Goal: Check status: Check status

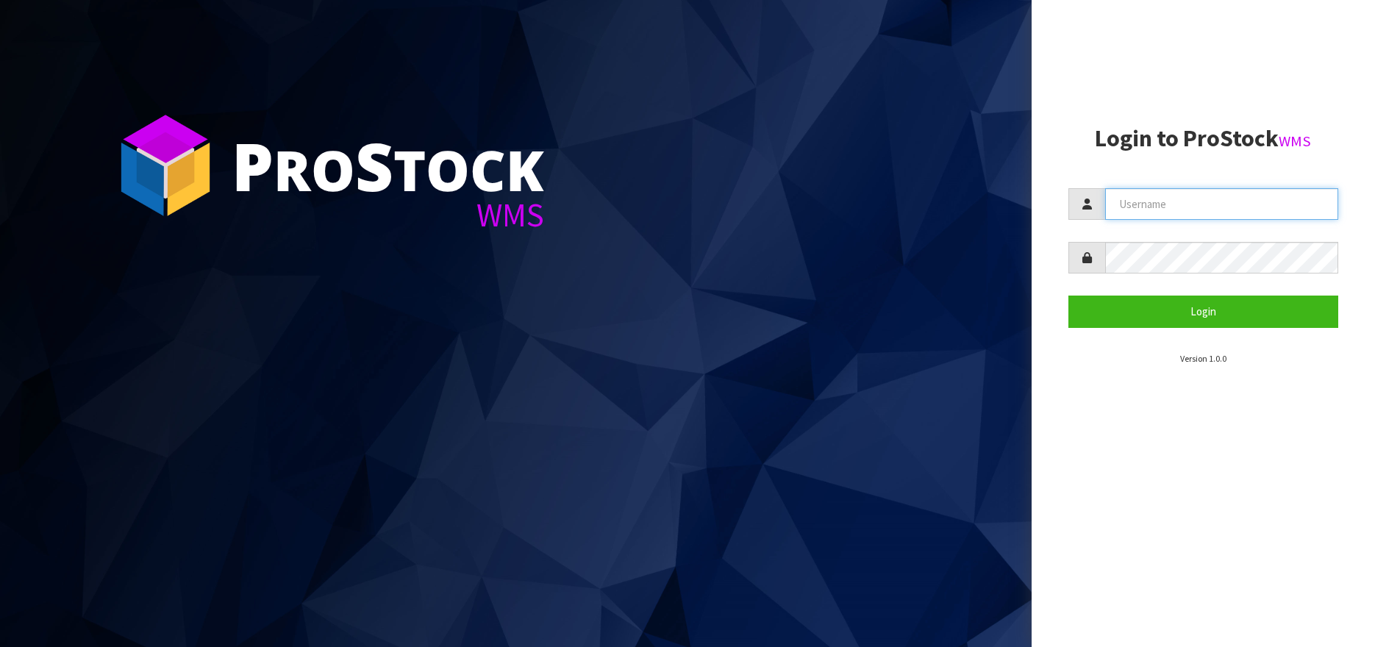
click at [1143, 207] on input "text" at bounding box center [1222, 204] width 234 height 32
type input "Kitchenaid"
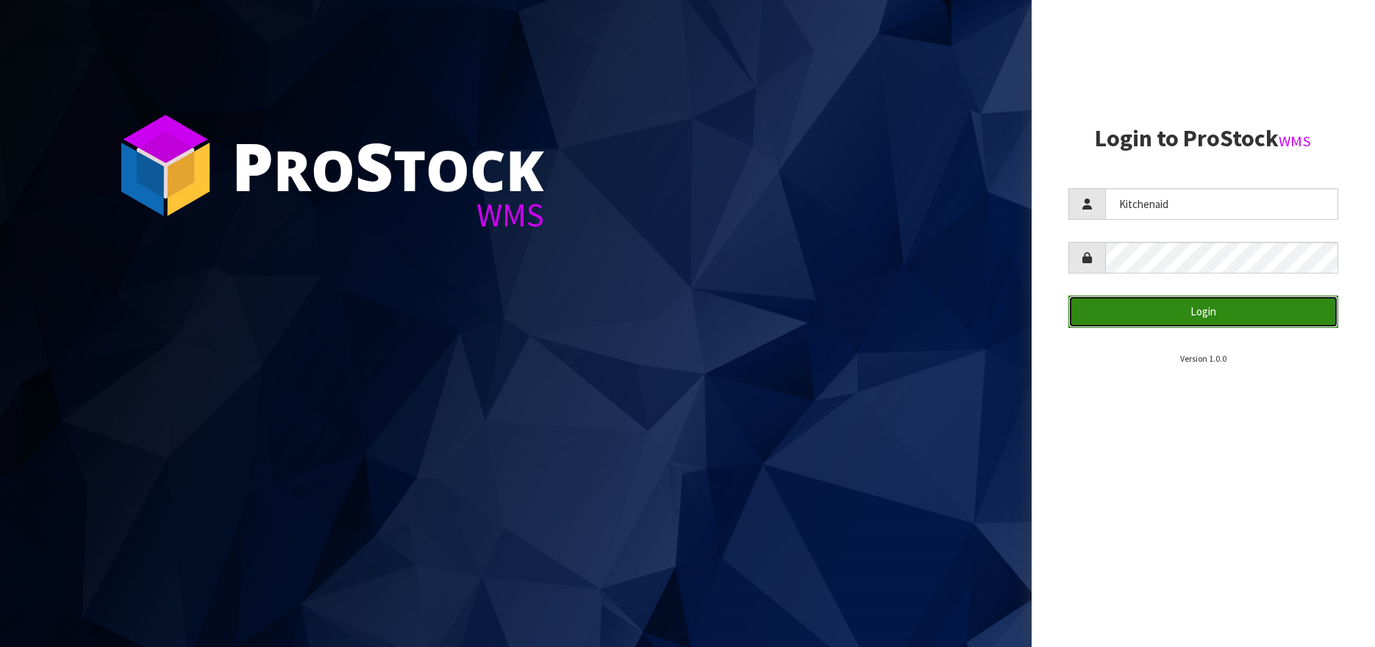
click at [1192, 313] on button "Login" at bounding box center [1204, 312] width 271 height 32
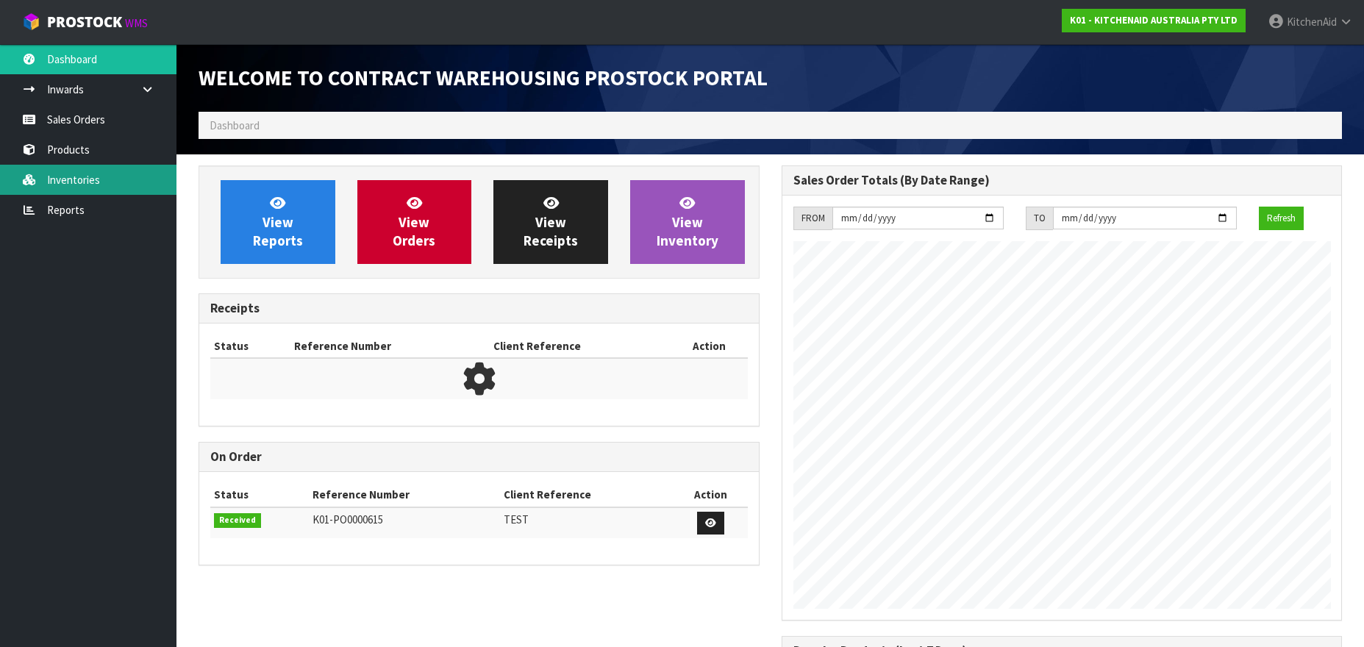
scroll to position [816, 582]
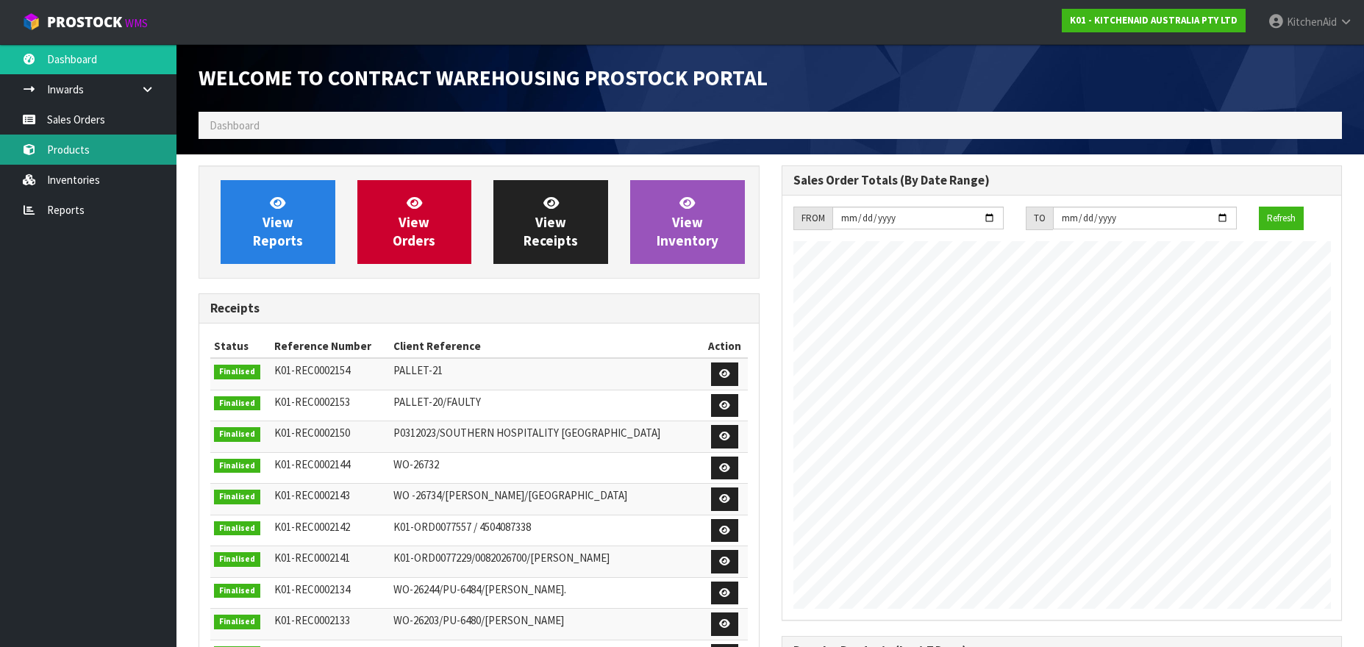
click at [76, 149] on link "Products" at bounding box center [88, 150] width 176 height 30
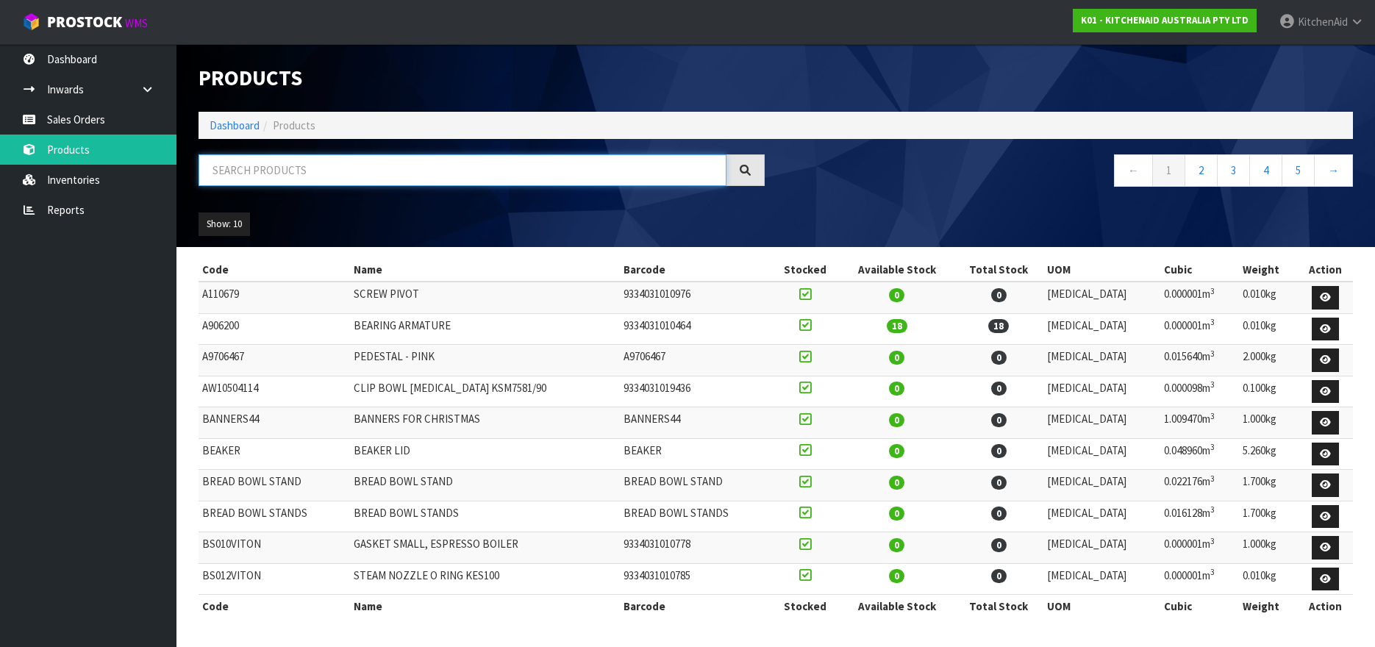
click at [262, 179] on input "text" at bounding box center [463, 170] width 528 height 32
paste input "KSM195"
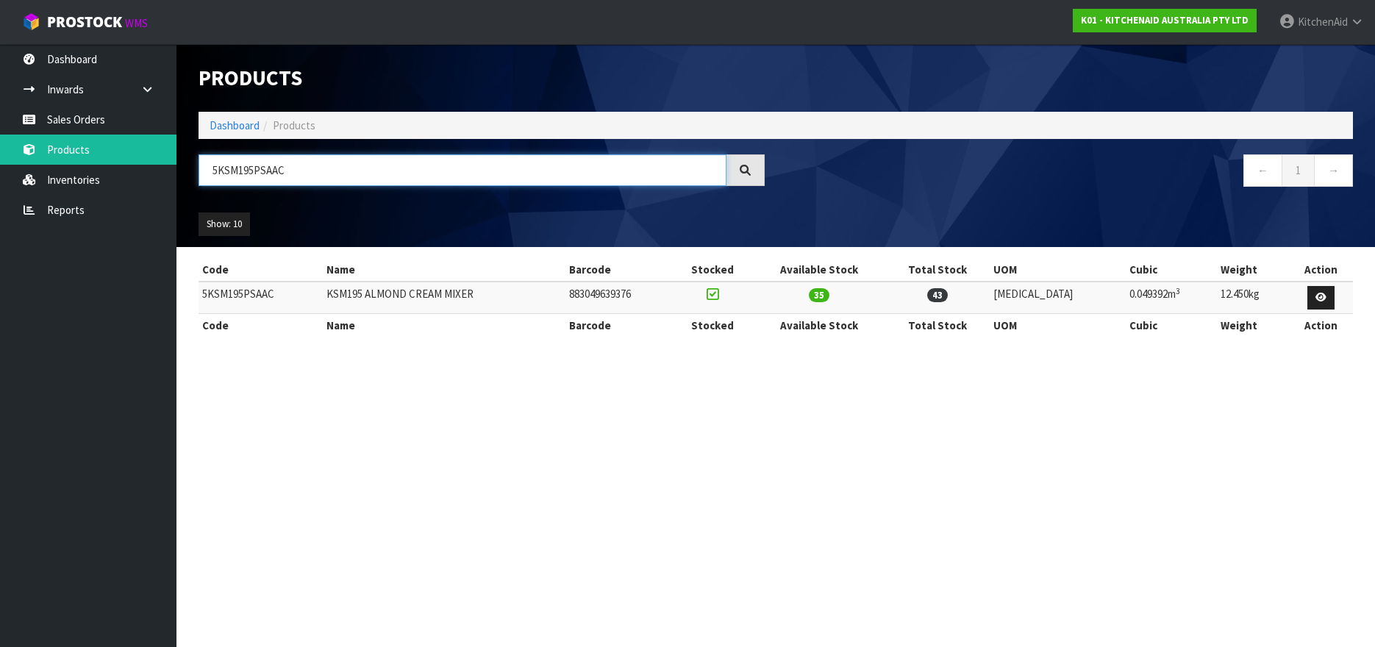
click at [237, 168] on input "5KSM195PSAAC" at bounding box center [463, 170] width 528 height 32
click at [242, 296] on td "5KSM195PSAAC" at bounding box center [261, 298] width 124 height 32
copy td "5KSM195PSAAC"
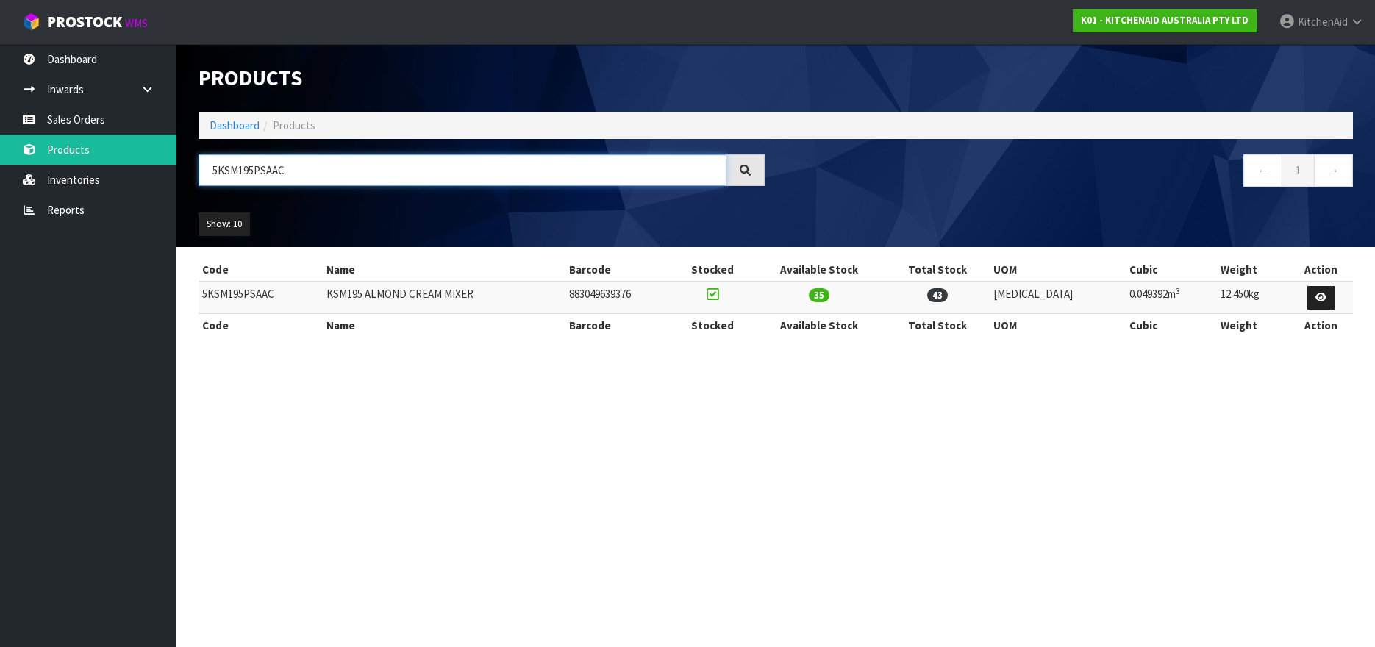
click at [224, 175] on input "5KSM195PSAAC" at bounding box center [463, 170] width 528 height 32
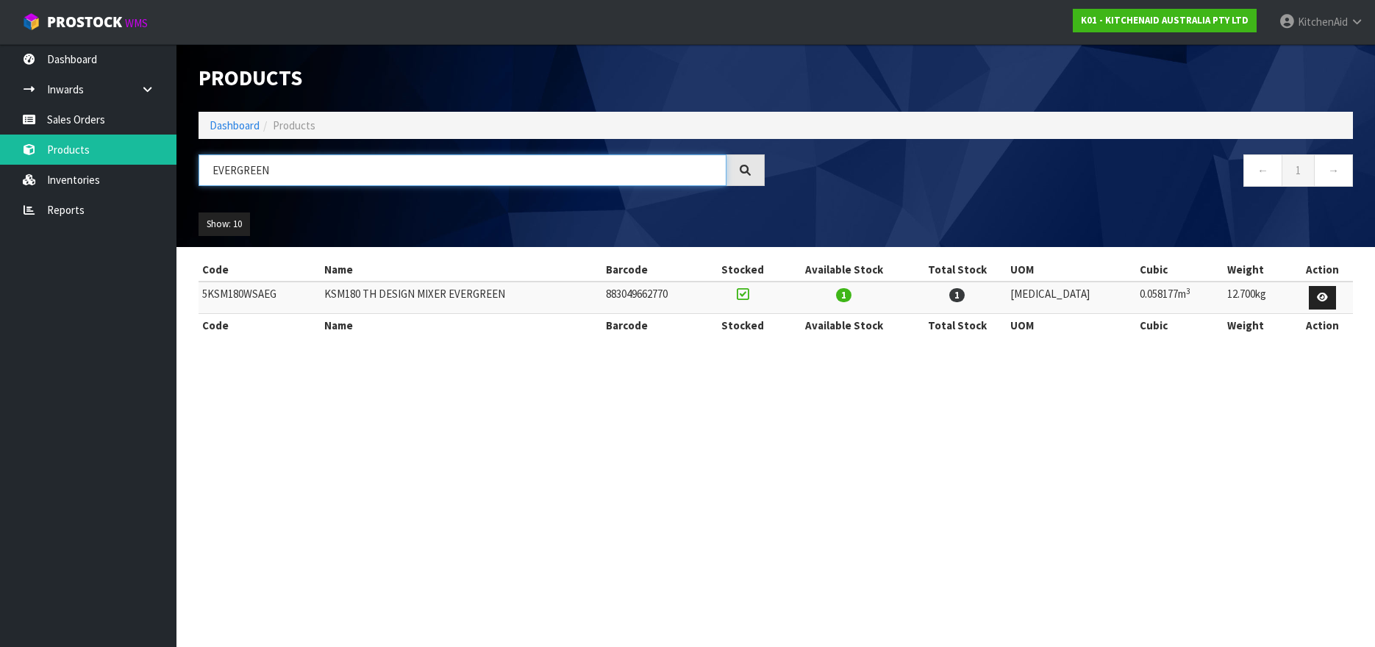
click at [232, 179] on input "EVERGREEN" at bounding box center [463, 170] width 528 height 32
click at [219, 299] on td "5KSM180WSAEG" at bounding box center [260, 298] width 122 height 32
copy td "5KSM180WSAEG"
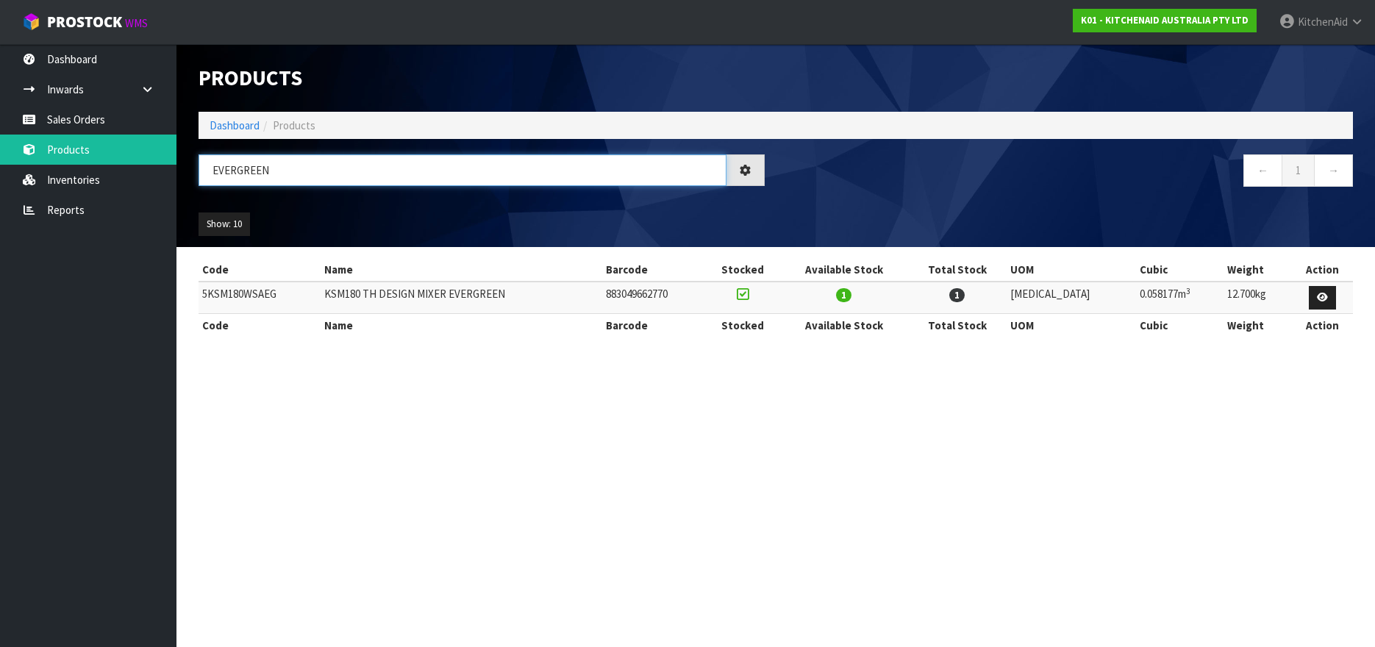
click at [249, 171] on input "EVERGREEN" at bounding box center [463, 170] width 528 height 32
paste input "KA/5KEK1701ABM"
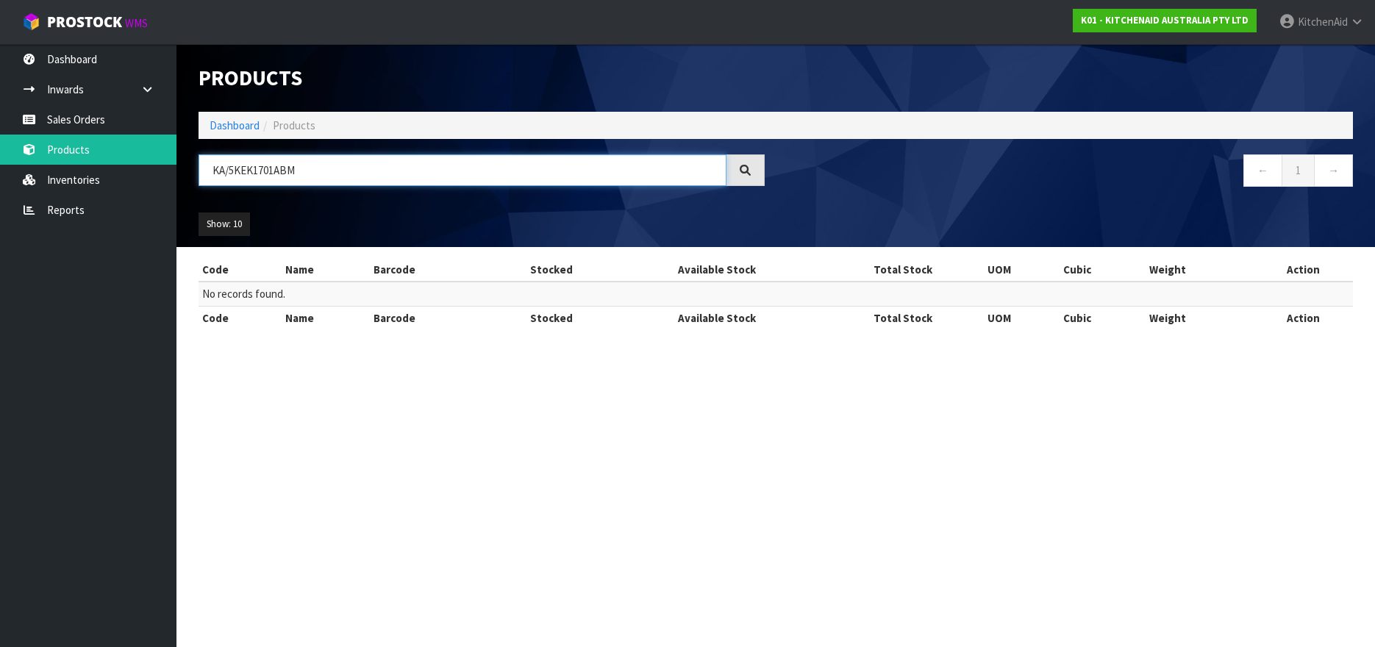
drag, startPoint x: 230, startPoint y: 165, endPoint x: 204, endPoint y: 164, distance: 25.7
click at [204, 164] on input "KA/5KEK1701ABM" at bounding box center [463, 170] width 528 height 32
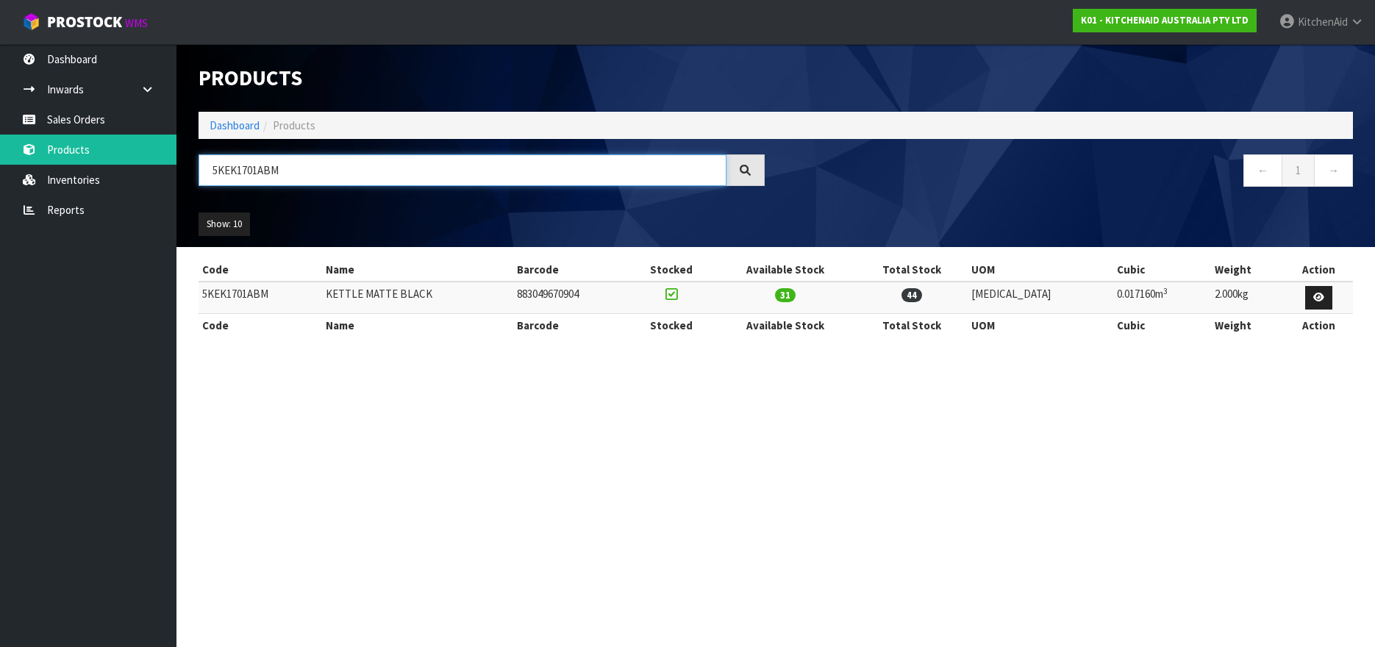
click at [255, 172] on input "5KEK1701ABM" at bounding box center [463, 170] width 528 height 32
click at [234, 169] on input "5KEK1701ABM" at bounding box center [463, 170] width 528 height 32
paste input "KA/5KFC0516AOB"
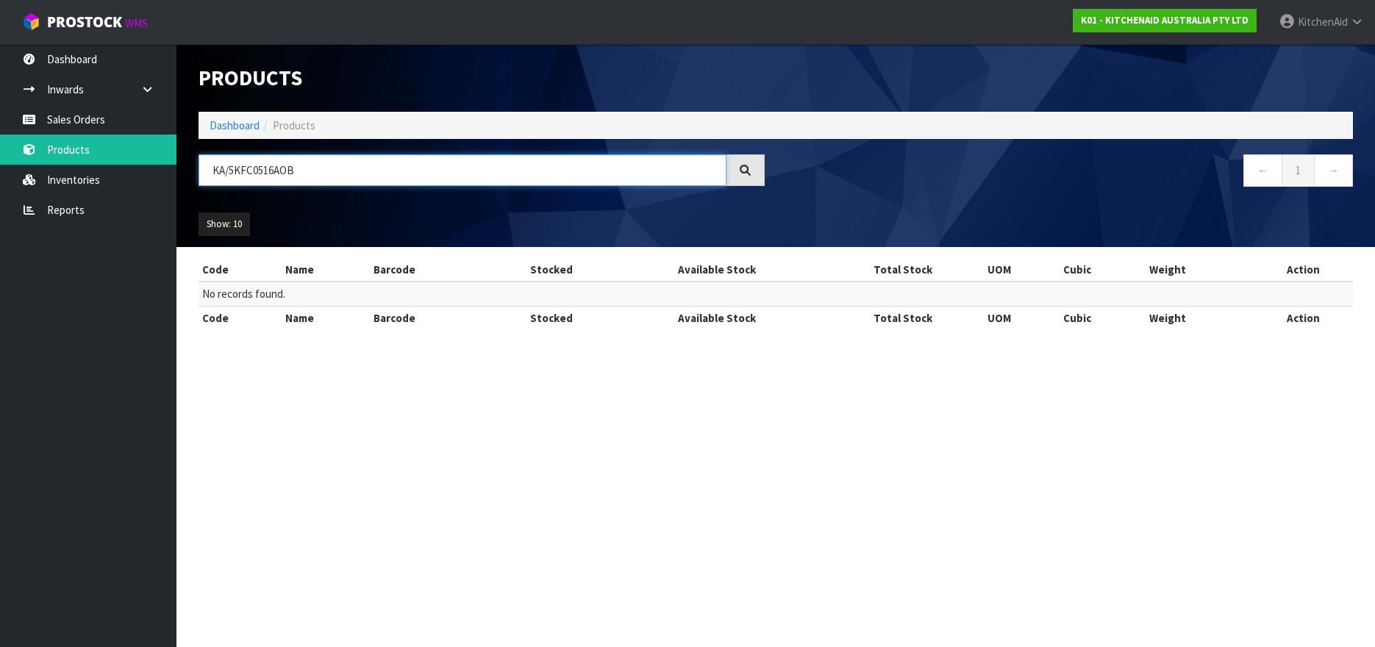
drag, startPoint x: 230, startPoint y: 172, endPoint x: 215, endPoint y: 172, distance: 14.7
click at [215, 172] on input "KA/5KFC0516AOB" at bounding box center [463, 170] width 528 height 32
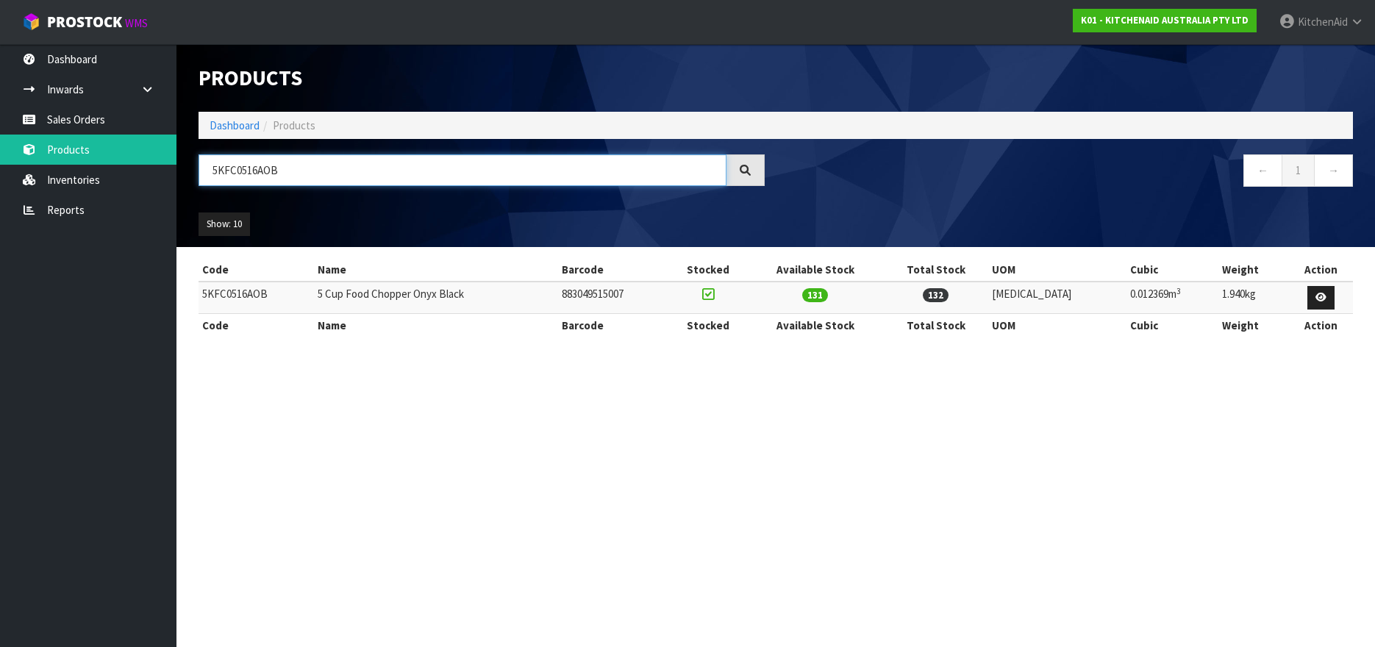
click at [221, 174] on input "5KFC0516AOB" at bounding box center [463, 170] width 528 height 32
click at [222, 168] on input "5KFC0516AOB" at bounding box center [463, 170] width 528 height 32
paste input "KA/5KHBV53ABM"
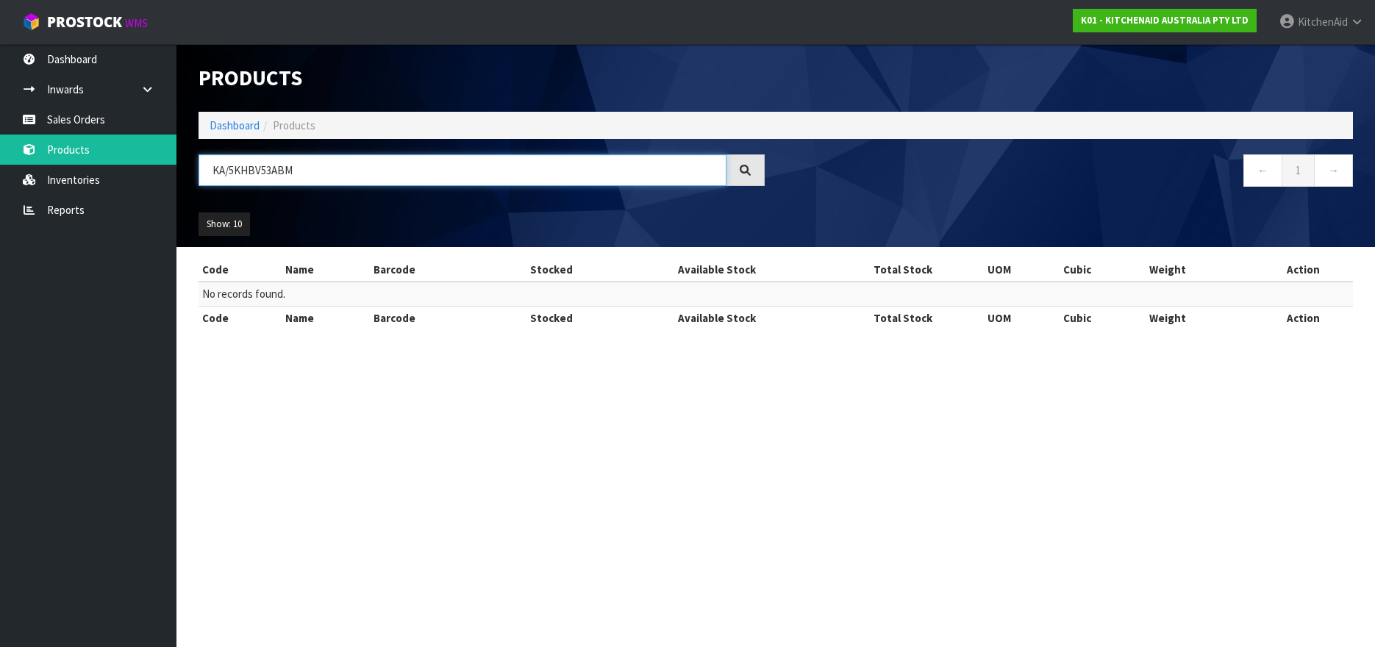
drag, startPoint x: 229, startPoint y: 169, endPoint x: 210, endPoint y: 170, distance: 19.1
click at [210, 170] on input "KA/5KHBV53ABM" at bounding box center [463, 170] width 528 height 32
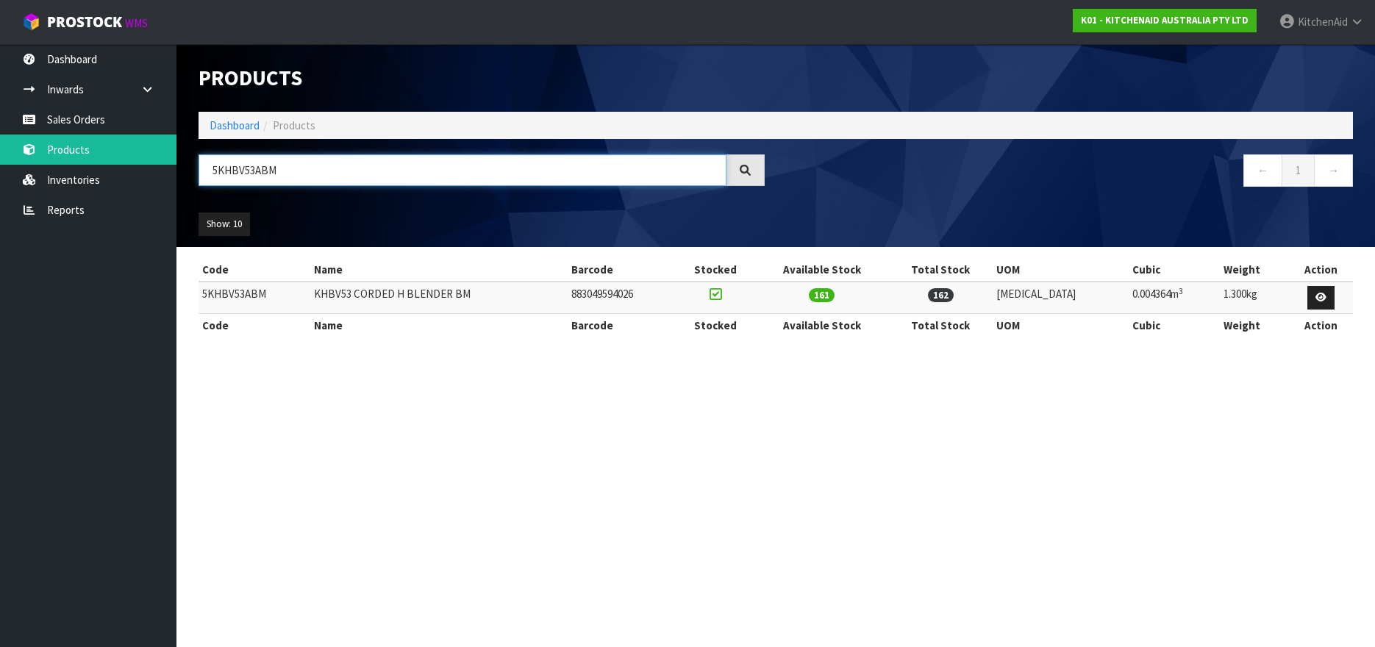
click at [239, 178] on input "5KHBV53ABM" at bounding box center [463, 170] width 528 height 32
click at [232, 172] on input "5KHBV53ABM" at bounding box center [463, 170] width 528 height 32
paste input "KA/5KMT2109ABK"
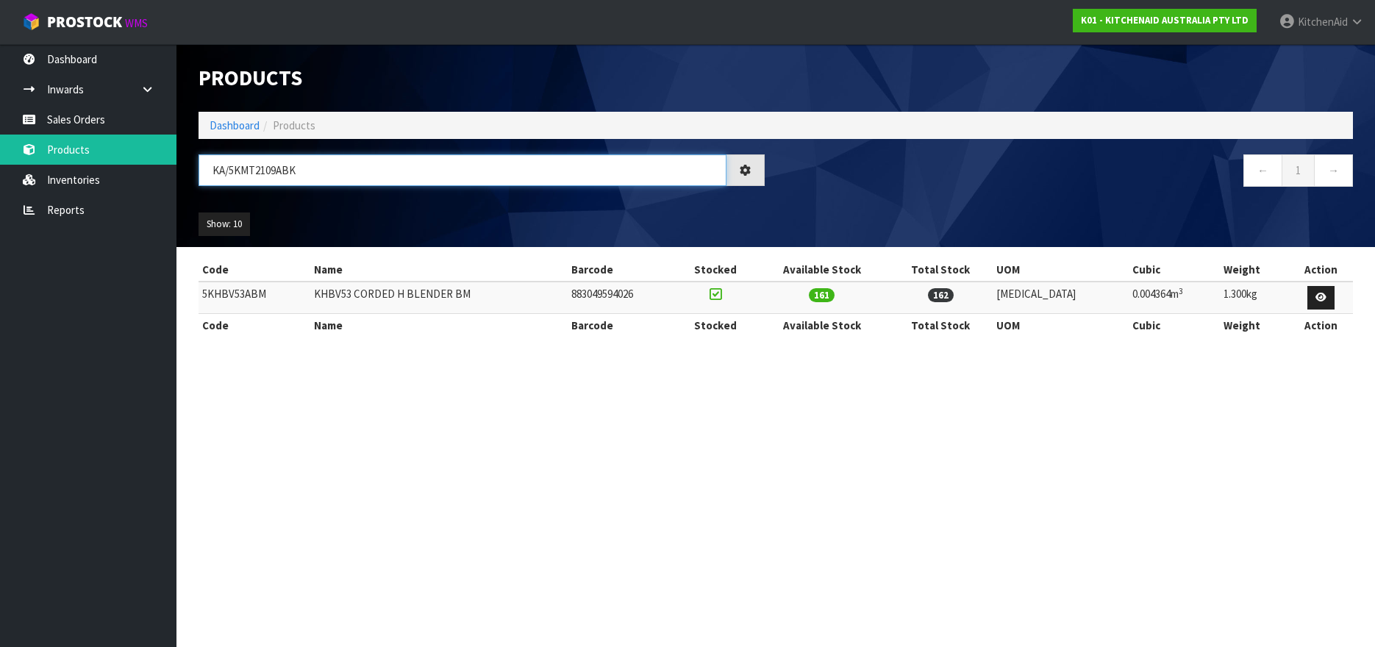
drag, startPoint x: 230, startPoint y: 166, endPoint x: 204, endPoint y: 165, distance: 25.7
click at [203, 165] on input "KA/5KMT2109ABK" at bounding box center [463, 170] width 528 height 32
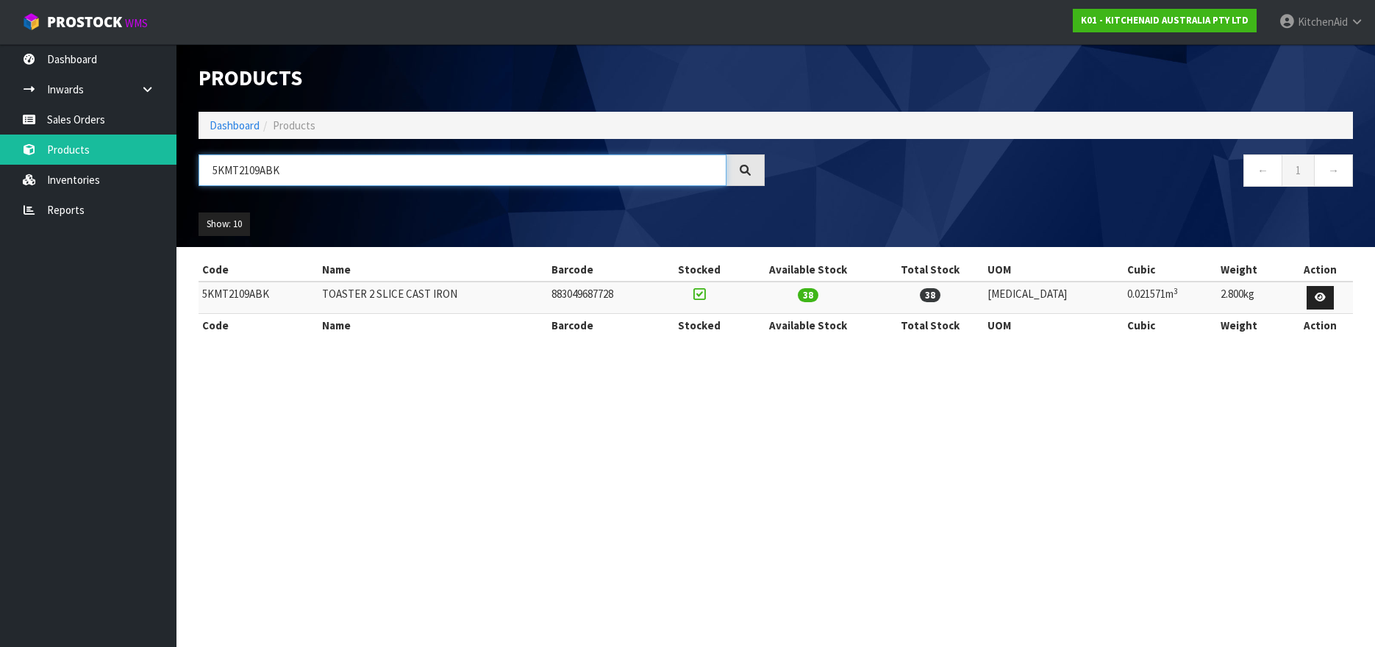
click at [246, 171] on input "5KMT2109ABK" at bounding box center [463, 170] width 528 height 32
click at [230, 172] on input "5KMT2109ABK" at bounding box center [463, 170] width 528 height 32
paste input "KA/5KMT4109AAC"
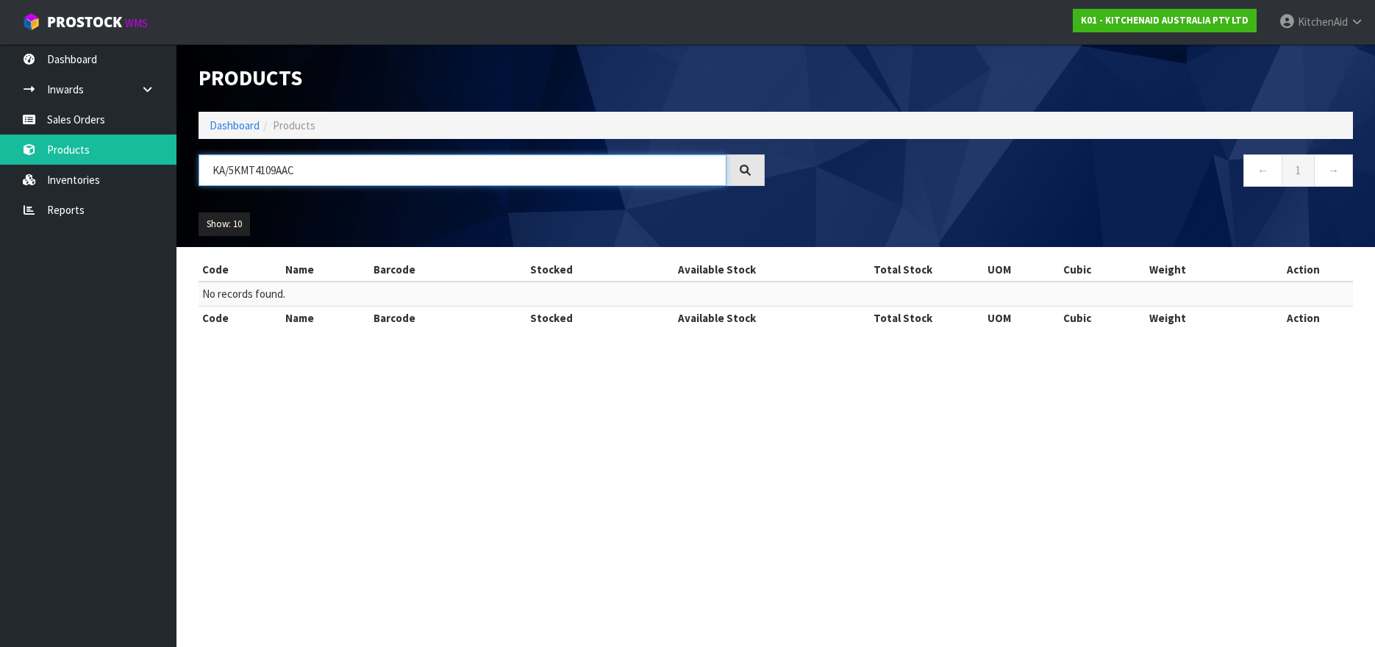
drag, startPoint x: 229, startPoint y: 165, endPoint x: 196, endPoint y: 165, distance: 33.1
click at [196, 165] on div "KA/5KMT4109AAC" at bounding box center [482, 175] width 588 height 43
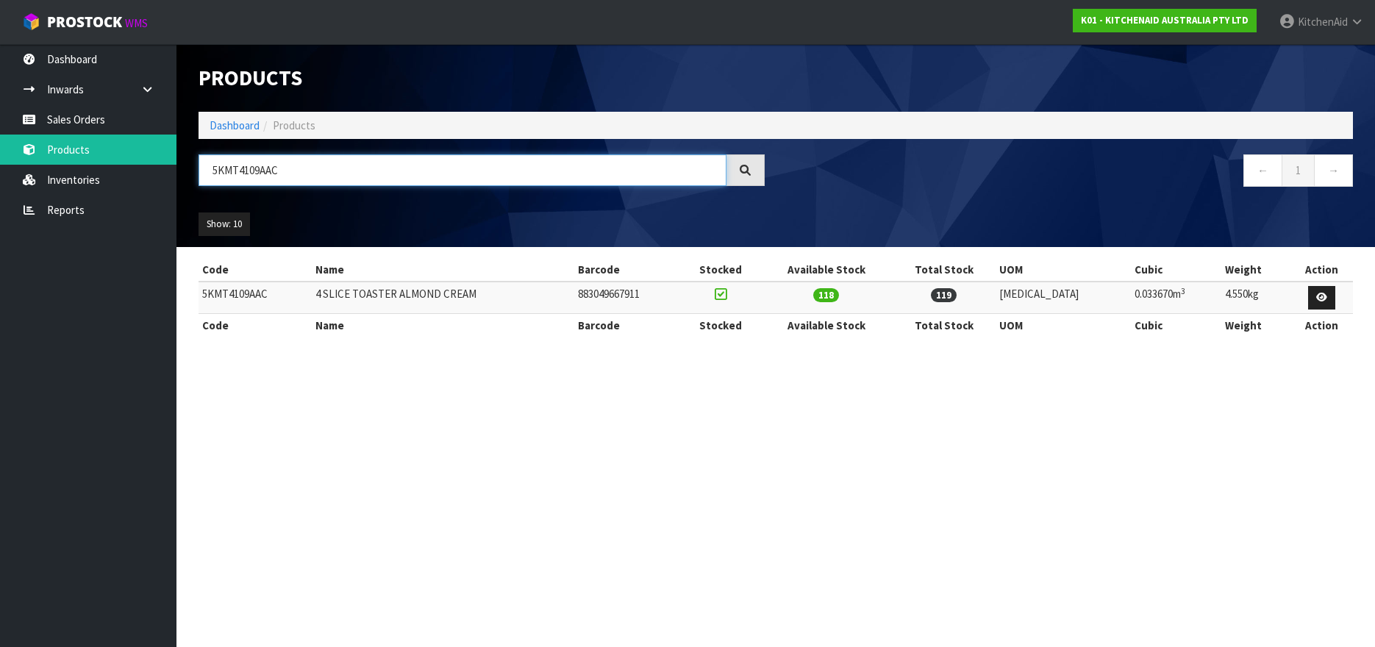
click at [256, 174] on input "5KMT4109AAC" at bounding box center [463, 170] width 528 height 32
click at [219, 165] on input "5KMT4109AAC" at bounding box center [463, 170] width 528 height 32
paste input "ka/5KSMEMVS"
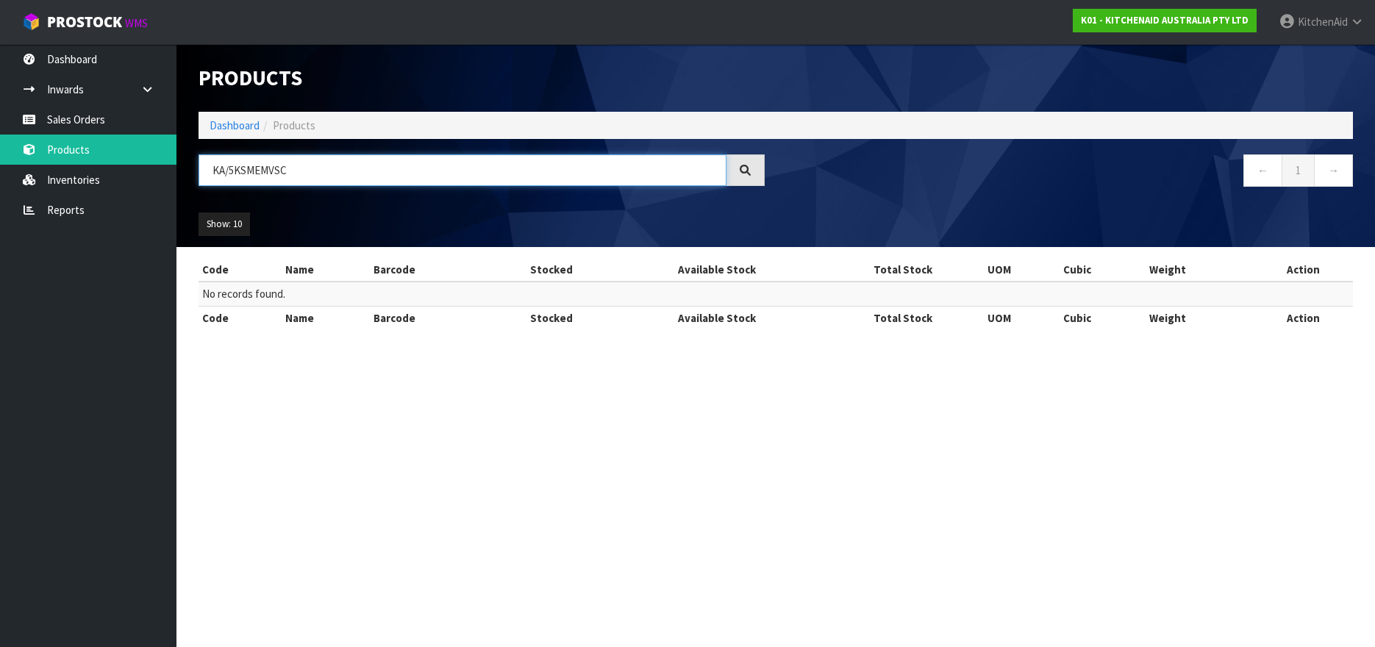
drag, startPoint x: 228, startPoint y: 169, endPoint x: 207, endPoint y: 168, distance: 20.6
click at [207, 168] on input "KA/5KSMEMVSC" at bounding box center [463, 170] width 528 height 32
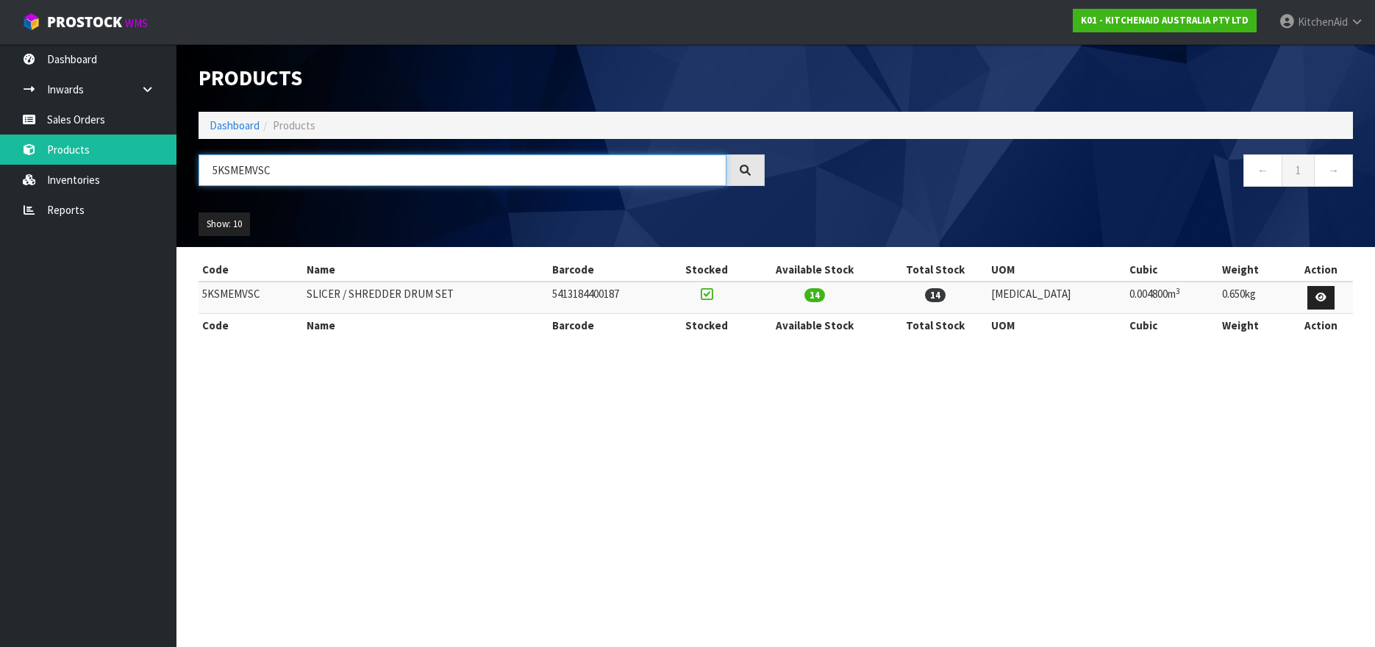
click at [249, 176] on input "5KSMEMVSC" at bounding box center [463, 170] width 528 height 32
click at [239, 170] on input "5KSMEMVSC" at bounding box center [463, 170] width 528 height 32
paste input "KA/5KSMMGAA"
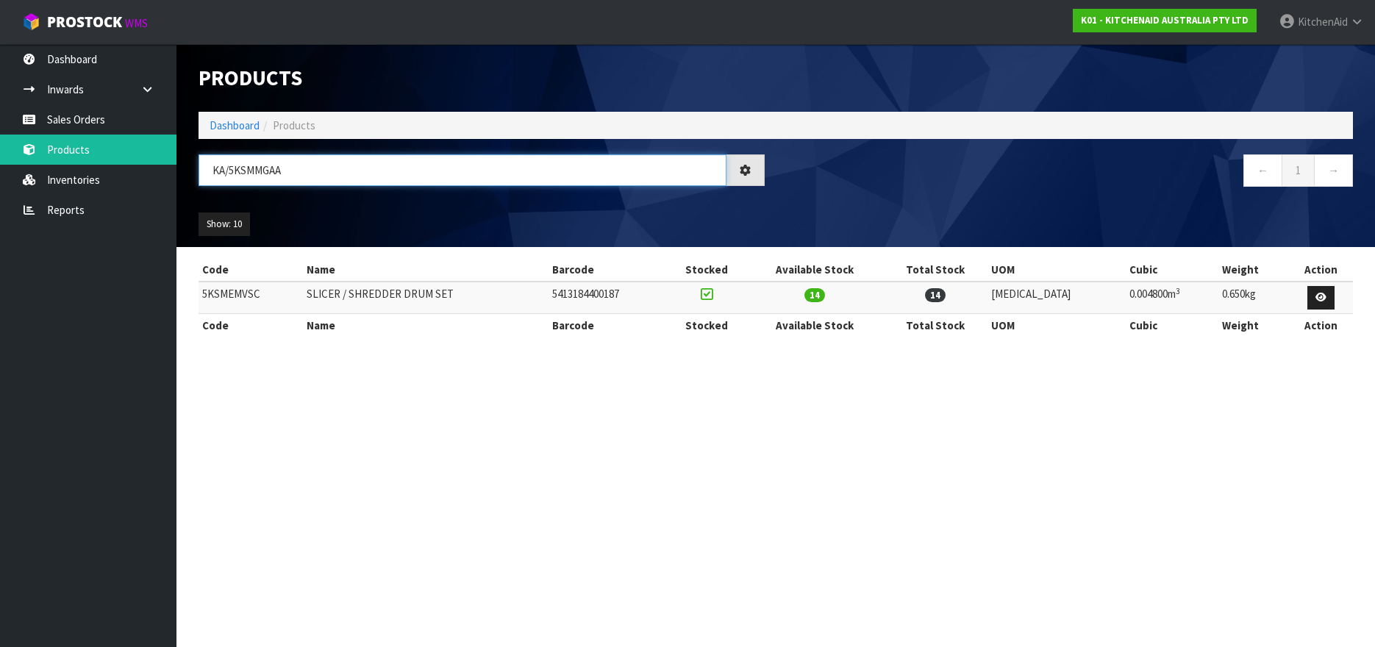
click at [239, 170] on input "KA/5KSMMGAA" at bounding box center [463, 170] width 528 height 32
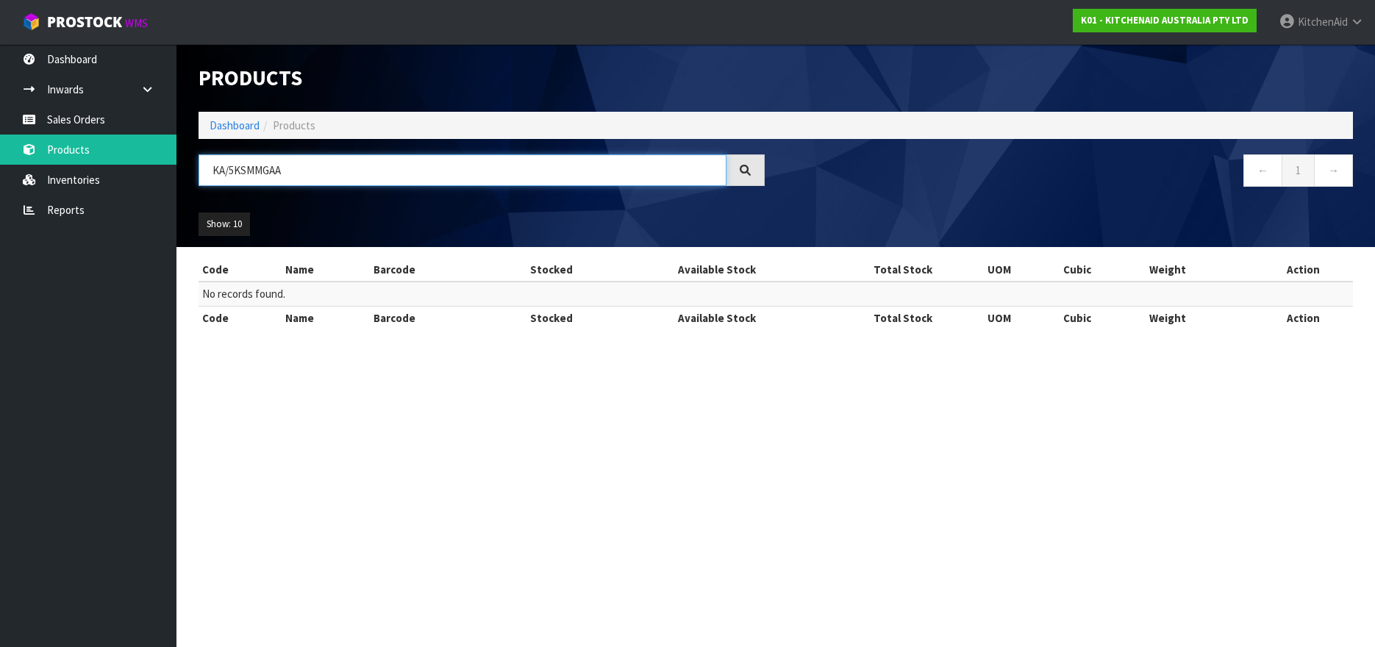
drag, startPoint x: 230, startPoint y: 173, endPoint x: 194, endPoint y: 173, distance: 36.0
click at [194, 173] on div "KA/5KSMMGAA" at bounding box center [482, 175] width 588 height 43
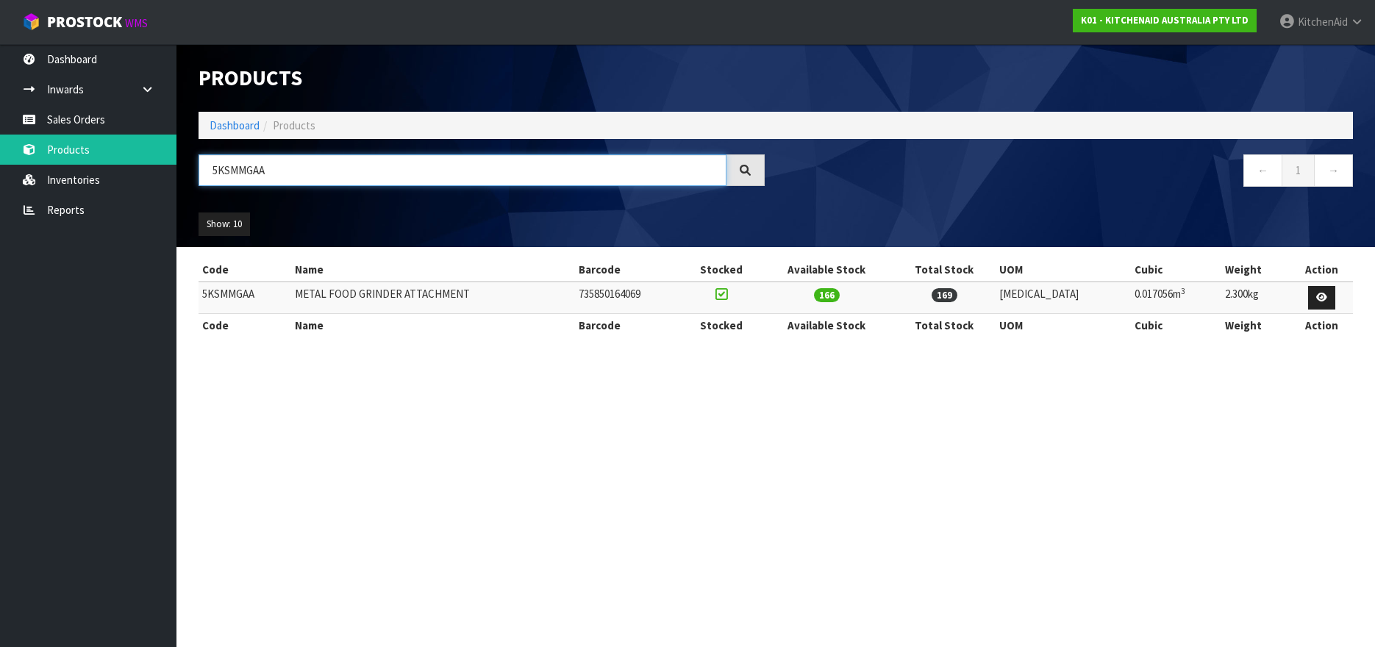
click at [246, 174] on input "5KSMMGAA" at bounding box center [463, 170] width 528 height 32
click at [226, 171] on input "5KSMMGAA" at bounding box center [463, 170] width 528 height 32
paste input "KA/K5THSBP"
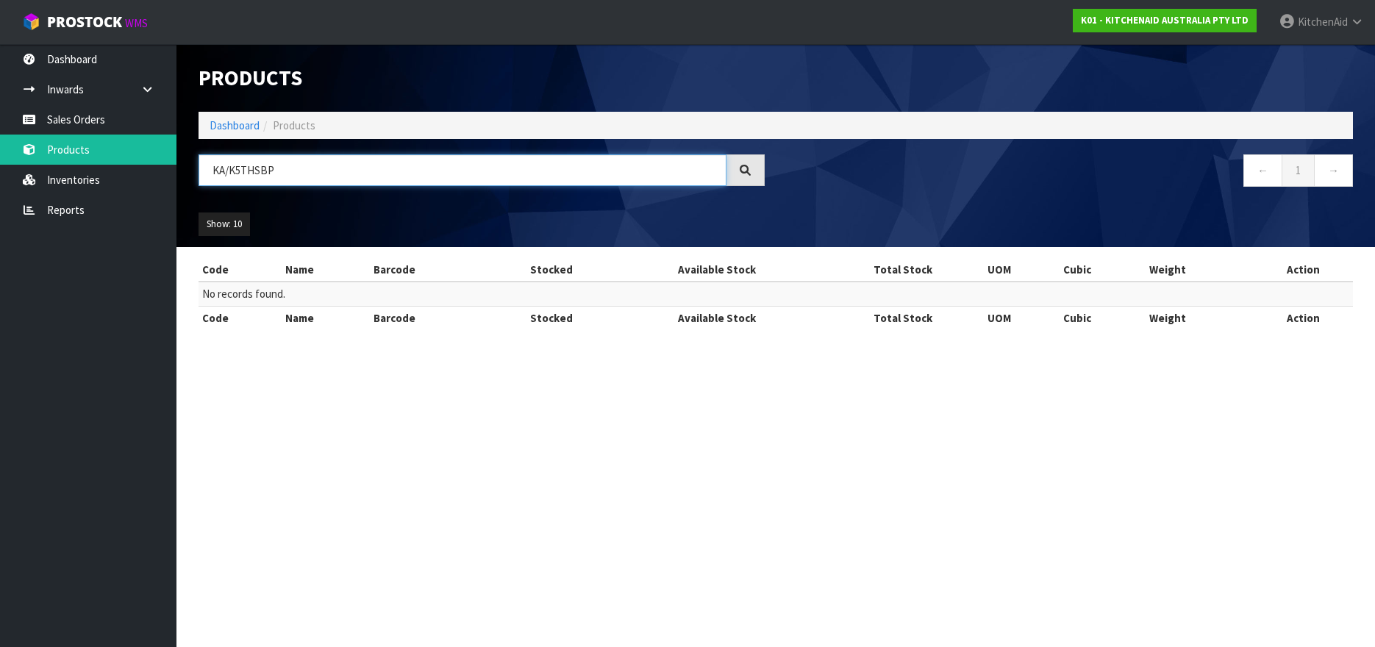
drag, startPoint x: 232, startPoint y: 170, endPoint x: 194, endPoint y: 168, distance: 37.5
click at [194, 168] on div "KA/K5THSBP" at bounding box center [482, 175] width 588 height 43
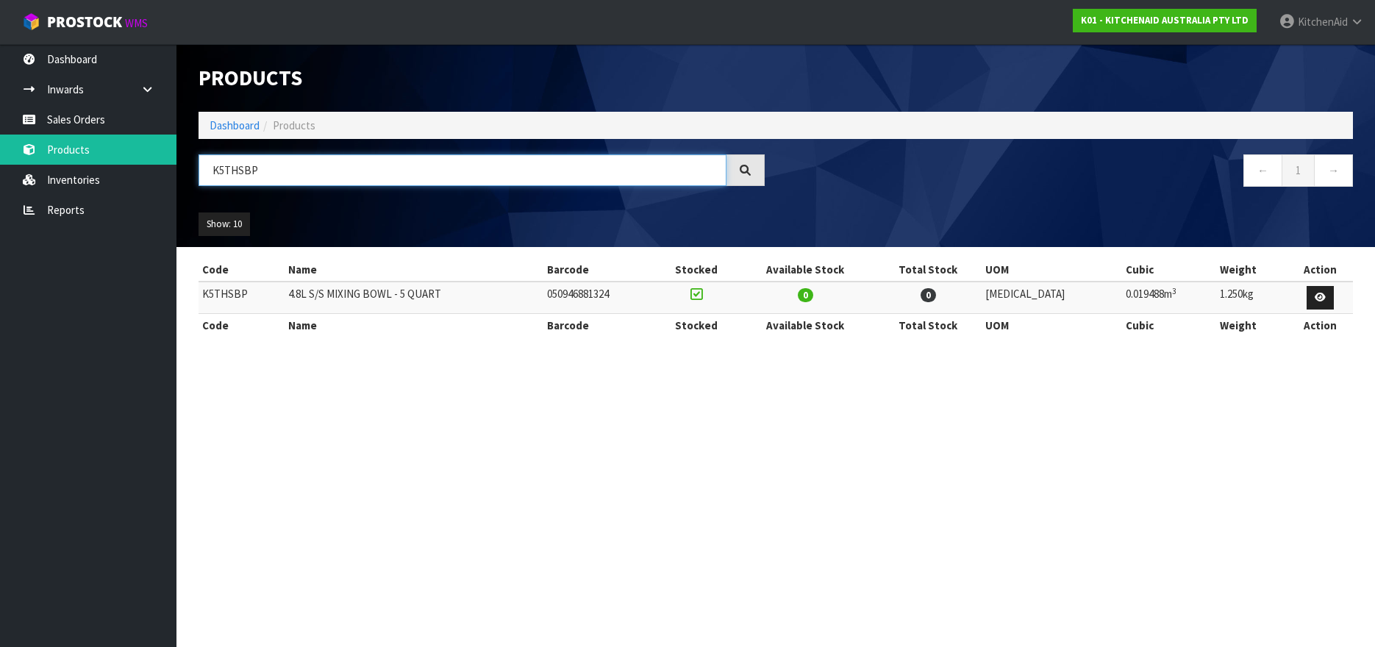
click at [229, 175] on input "K5THSBP" at bounding box center [463, 170] width 528 height 32
paste input "A/KB3SS"
drag, startPoint x: 228, startPoint y: 175, endPoint x: 210, endPoint y: 174, distance: 17.7
click at [210, 174] on input "KA/KB3SS" at bounding box center [463, 170] width 528 height 32
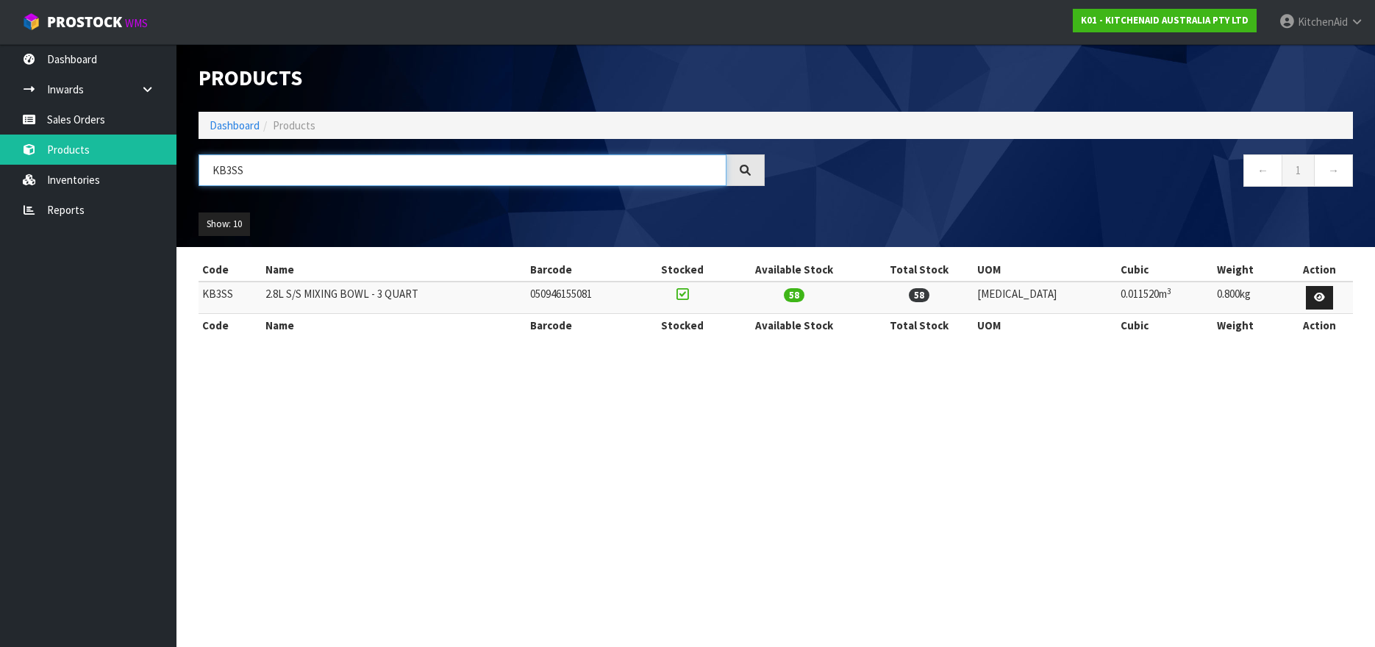
click at [215, 173] on input "KB3SS" at bounding box center [463, 170] width 528 height 32
click at [219, 299] on td "KB3SS" at bounding box center [230, 298] width 63 height 32
copy td "KB3SS"
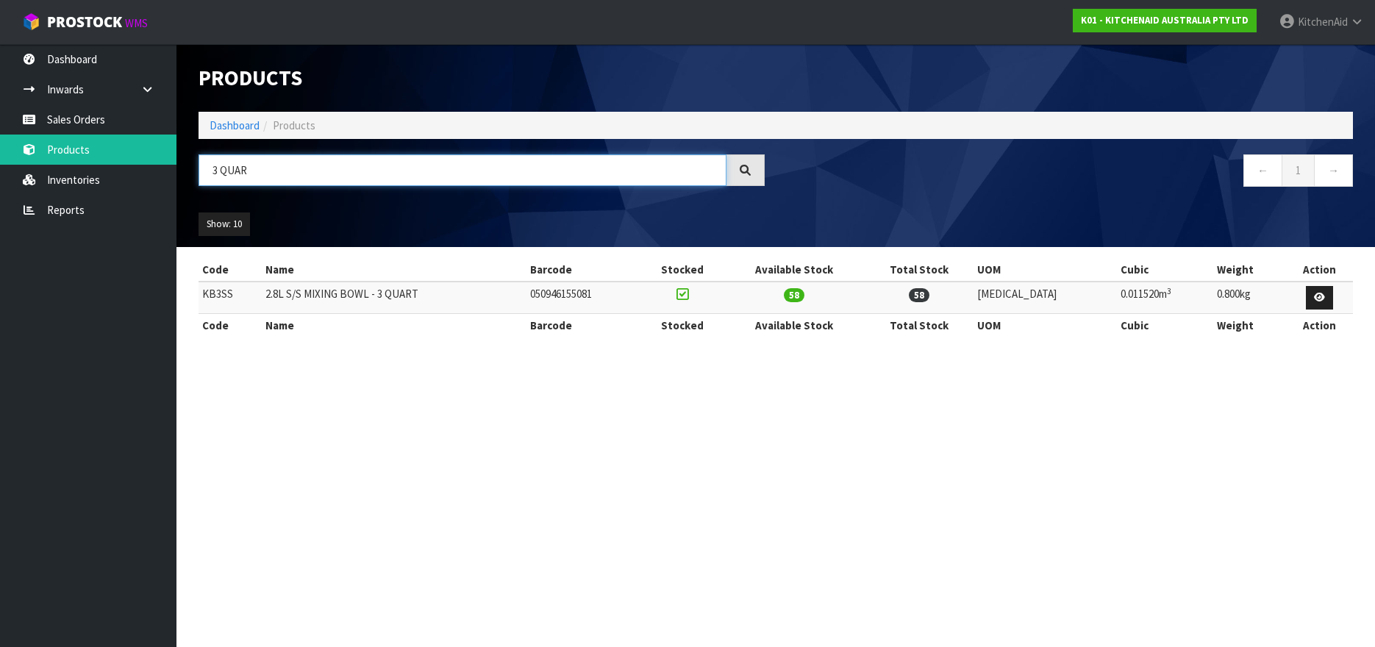
click at [215, 169] on input "3 QUAR" at bounding box center [463, 170] width 528 height 32
drag, startPoint x: 293, startPoint y: 170, endPoint x: 196, endPoint y: 167, distance: 96.4
click at [196, 167] on div "3 QUAR" at bounding box center [482, 175] width 588 height 43
paste input "KA/KBC90N"
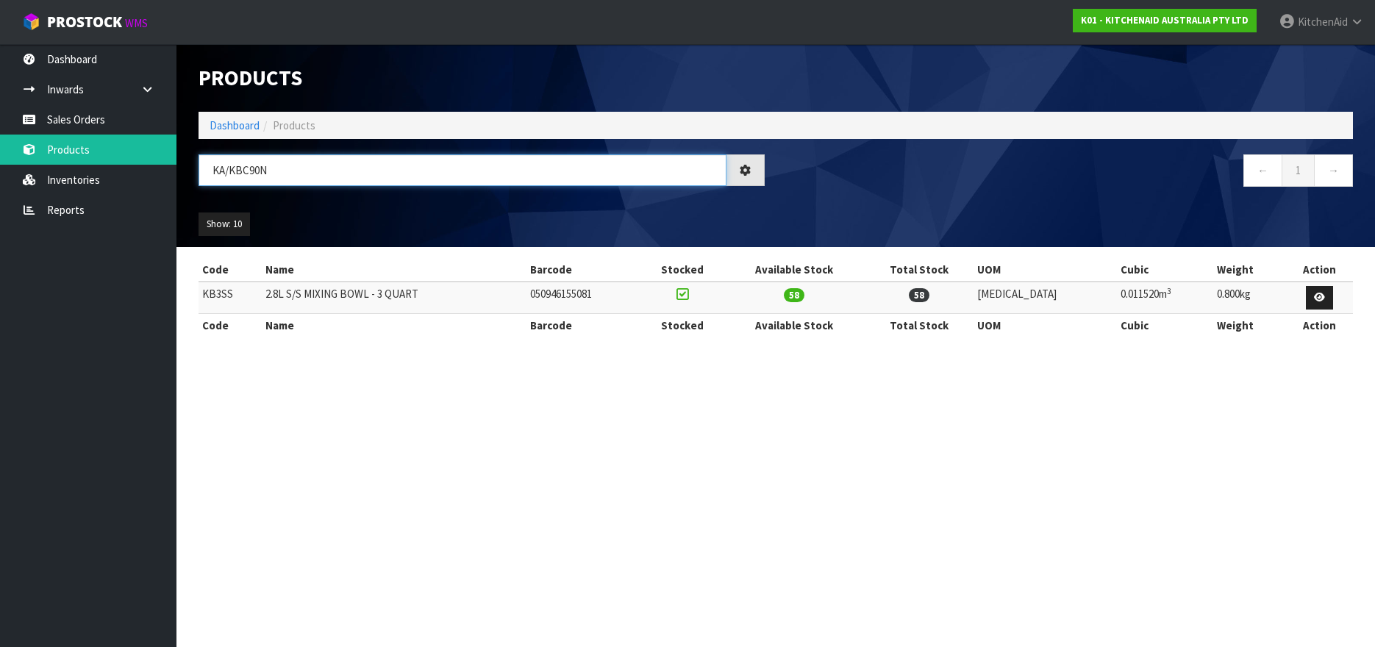
drag, startPoint x: 229, startPoint y: 173, endPoint x: 199, endPoint y: 173, distance: 30.2
click at [199, 173] on input "KA/KBC90N" at bounding box center [463, 170] width 528 height 32
click at [229, 173] on input "KBC90N" at bounding box center [463, 170] width 528 height 32
click at [235, 174] on input "KBC90N" at bounding box center [463, 170] width 528 height 32
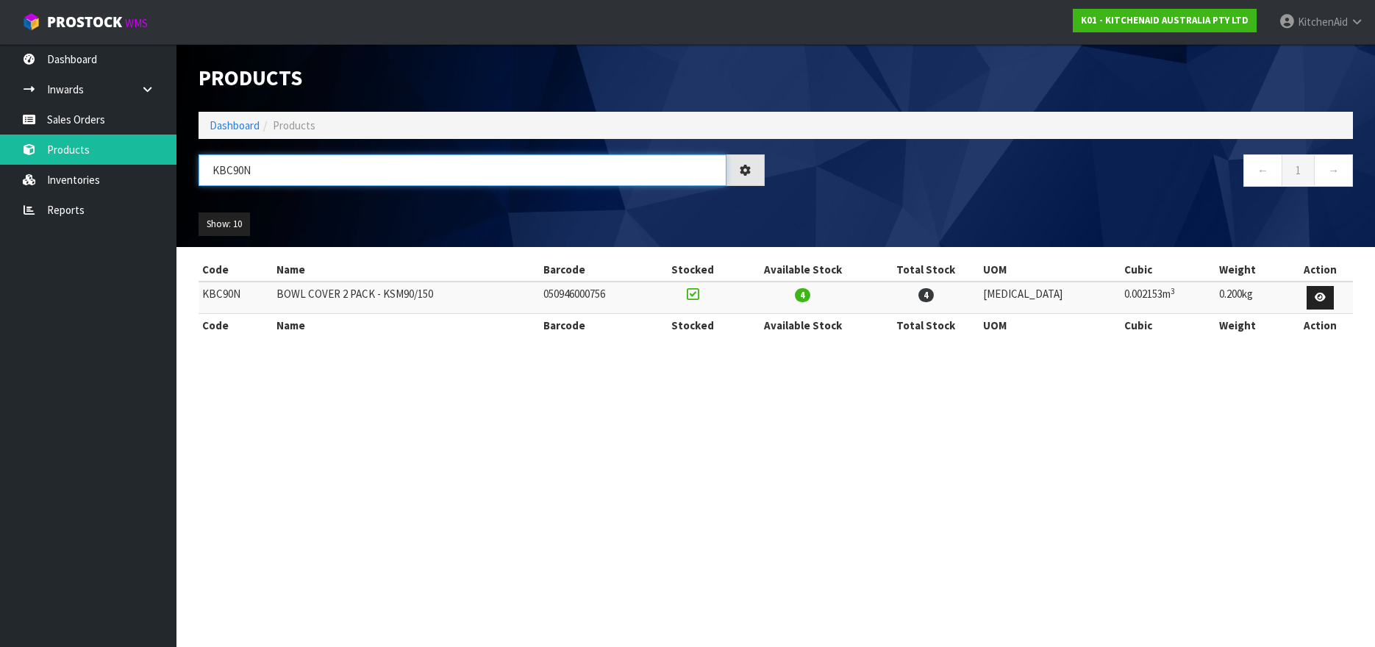
click at [235, 174] on input "KBC90N" at bounding box center [463, 170] width 528 height 32
paste input "A/KFE5T"
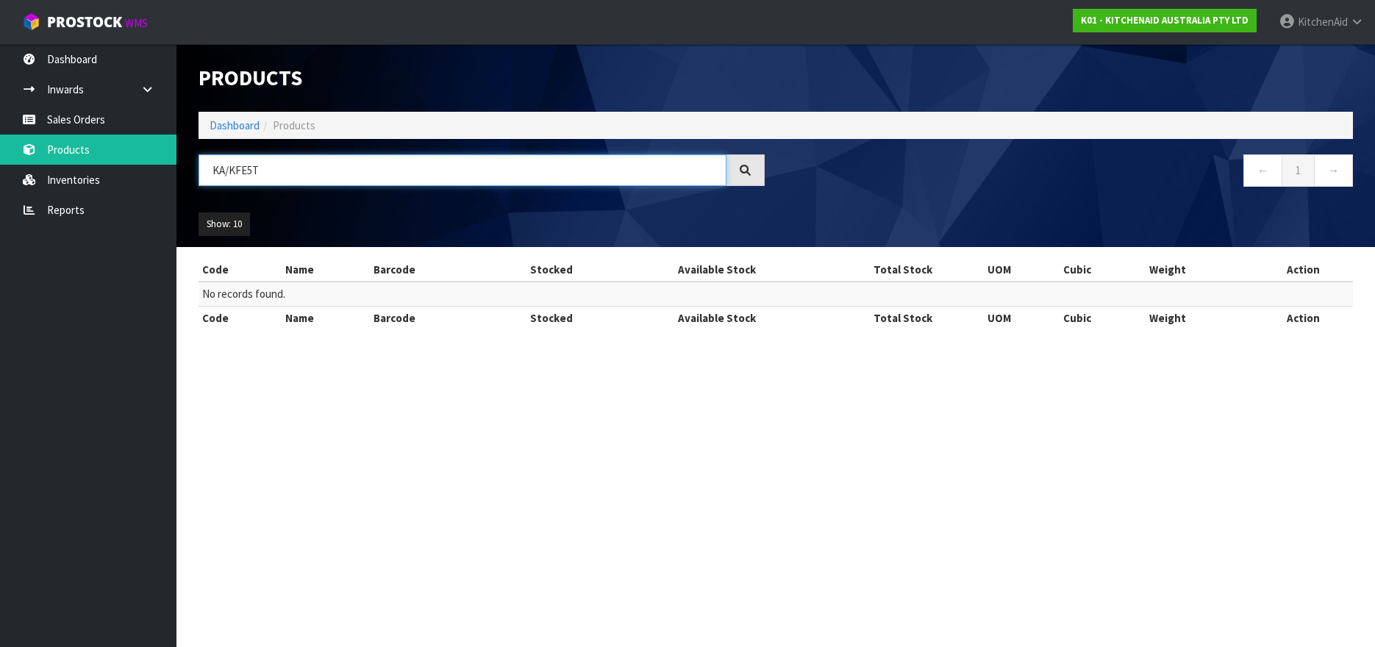
drag, startPoint x: 228, startPoint y: 166, endPoint x: 200, endPoint y: 157, distance: 29.5
click at [200, 157] on input "KA/KFE5T" at bounding box center [463, 170] width 528 height 32
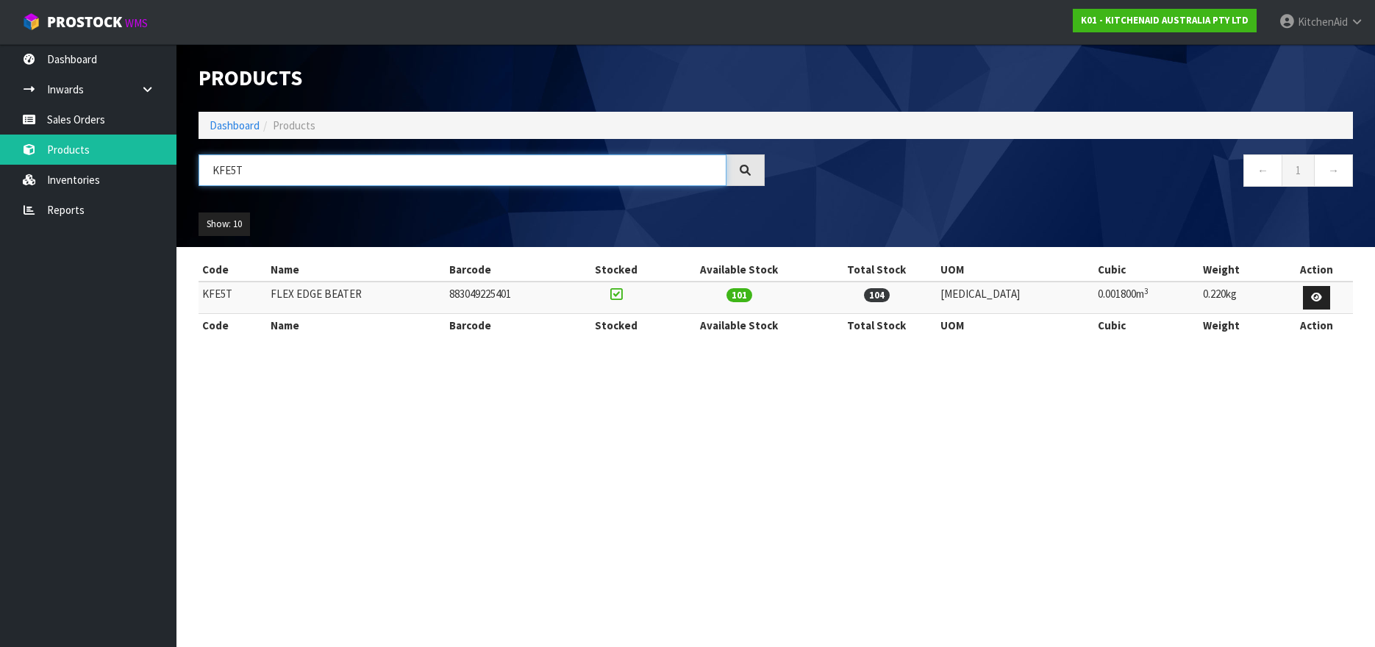
click at [226, 171] on input "KFE5T" at bounding box center [463, 170] width 528 height 32
click at [225, 168] on input "KFE5T" at bounding box center [463, 170] width 528 height 32
paste input "SB4027"
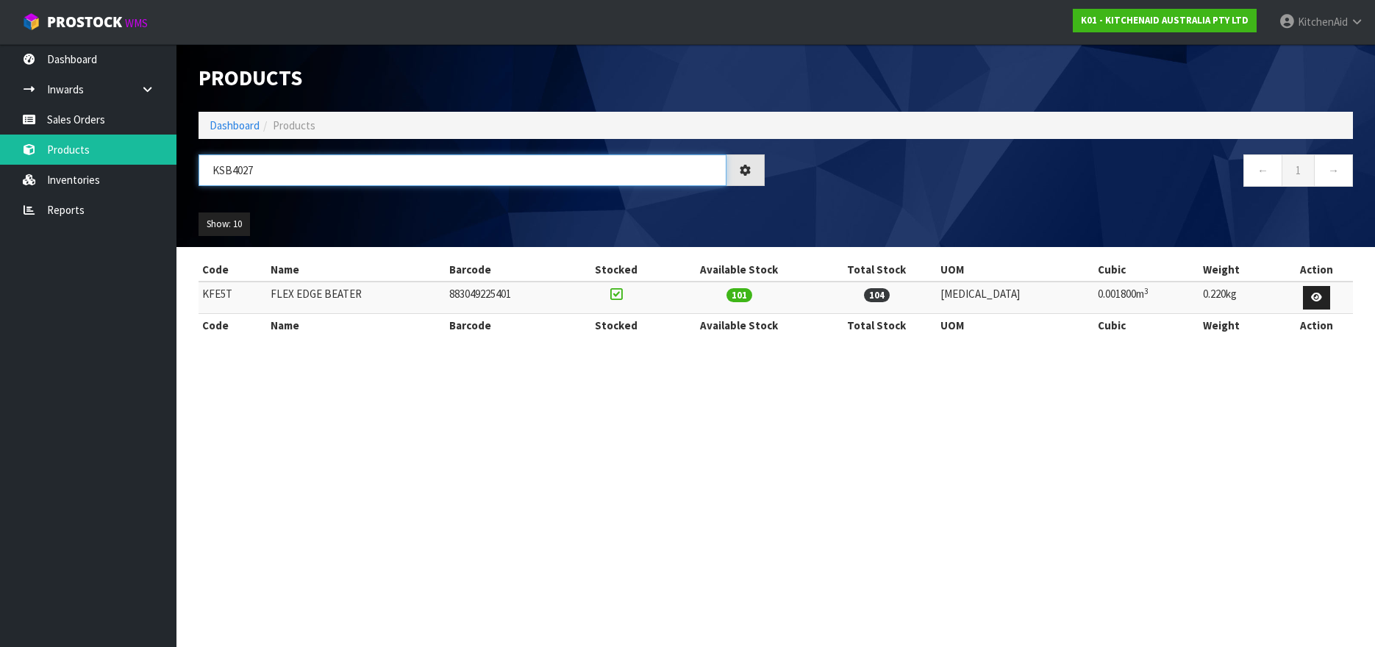
drag, startPoint x: 248, startPoint y: 169, endPoint x: 255, endPoint y: 171, distance: 7.5
click at [255, 171] on input "KSB4027" at bounding box center [463, 170] width 528 height 32
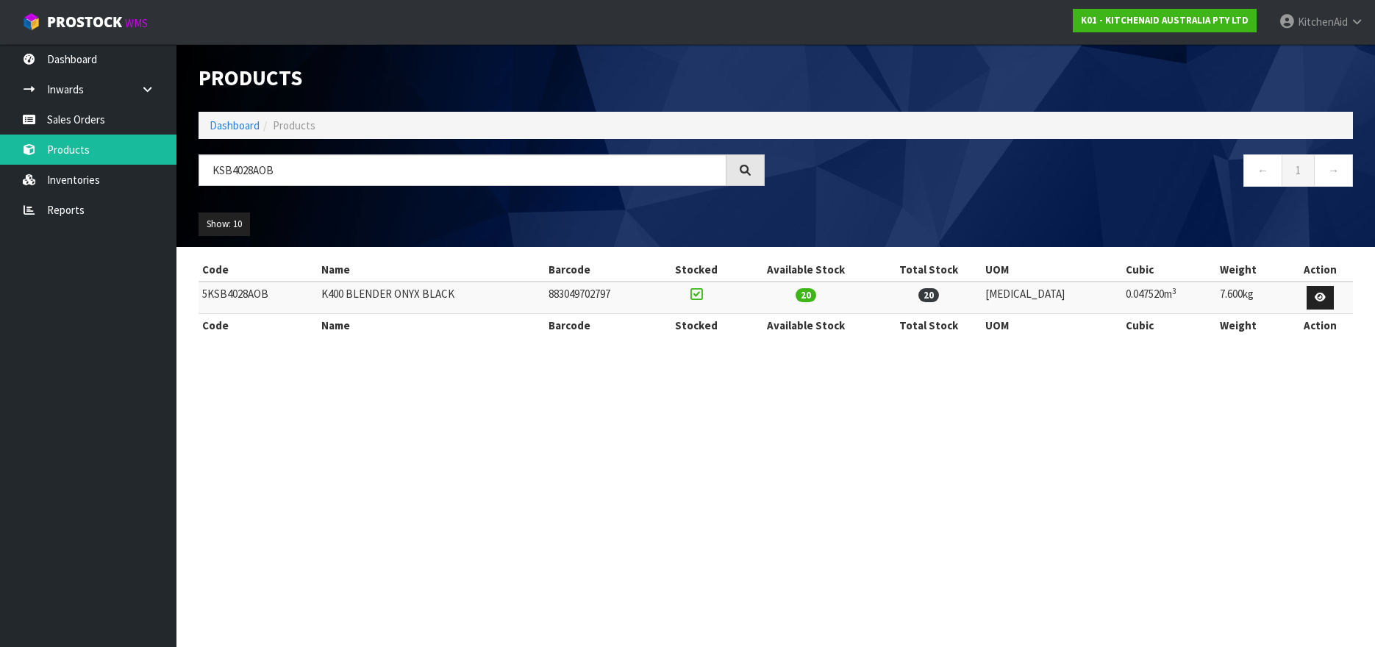
click at [224, 294] on td "5KSB4028AOB" at bounding box center [258, 298] width 119 height 32
click at [234, 291] on td "5KSB4028AOB" at bounding box center [258, 298] width 119 height 32
click at [244, 181] on input "KSB4028AOB" at bounding box center [463, 170] width 528 height 32
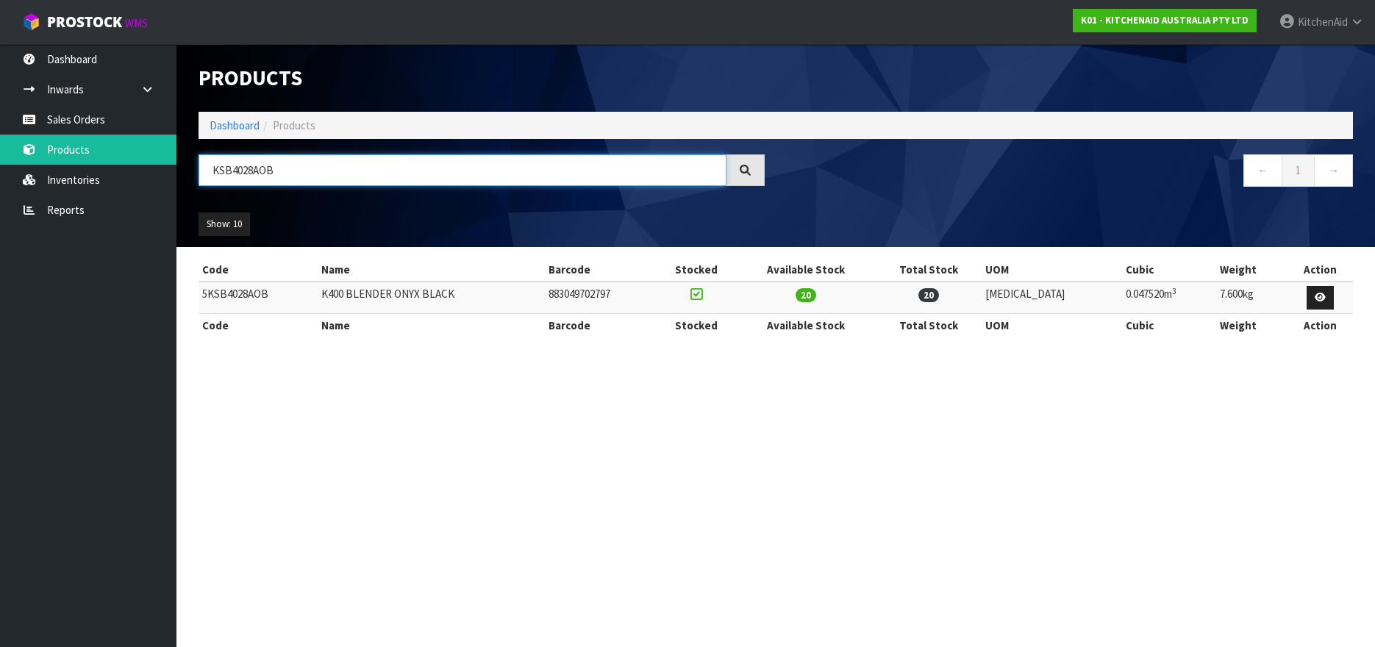
click at [244, 181] on input "KSB4028AOB" at bounding box center [463, 170] width 528 height 32
paste input "5KFP1319"
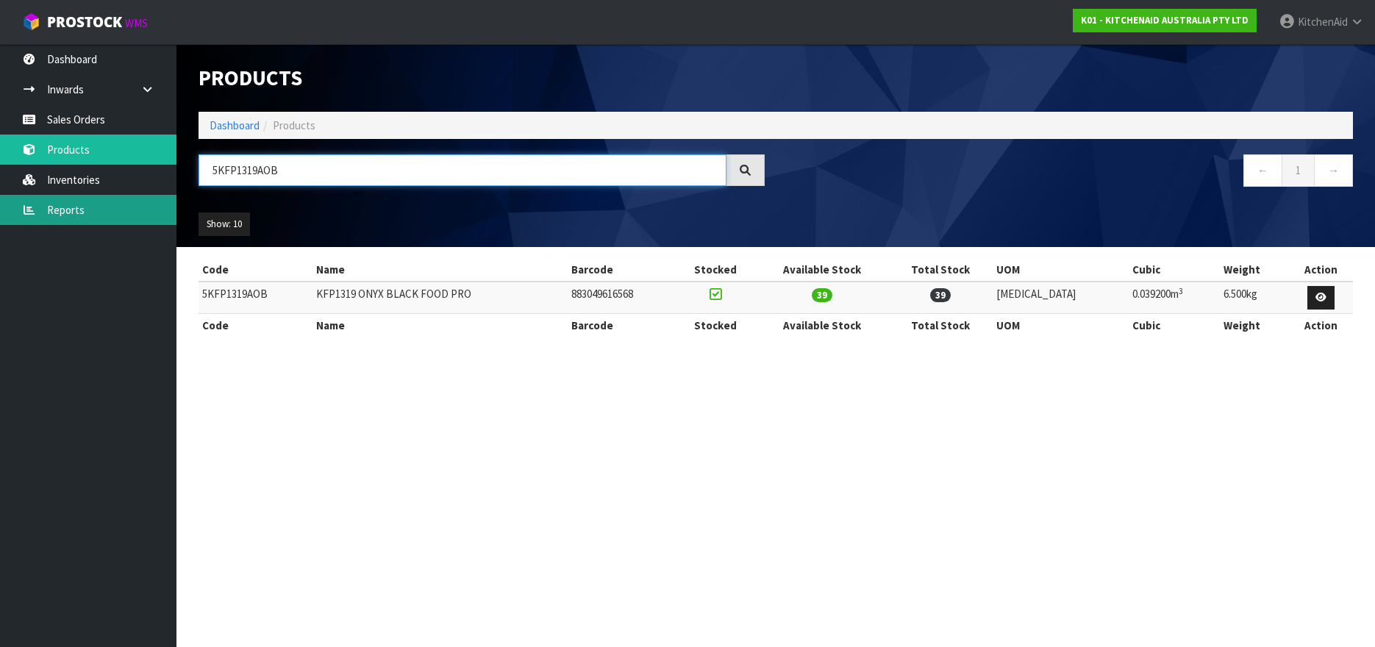
type input "5KFP1319AOB"
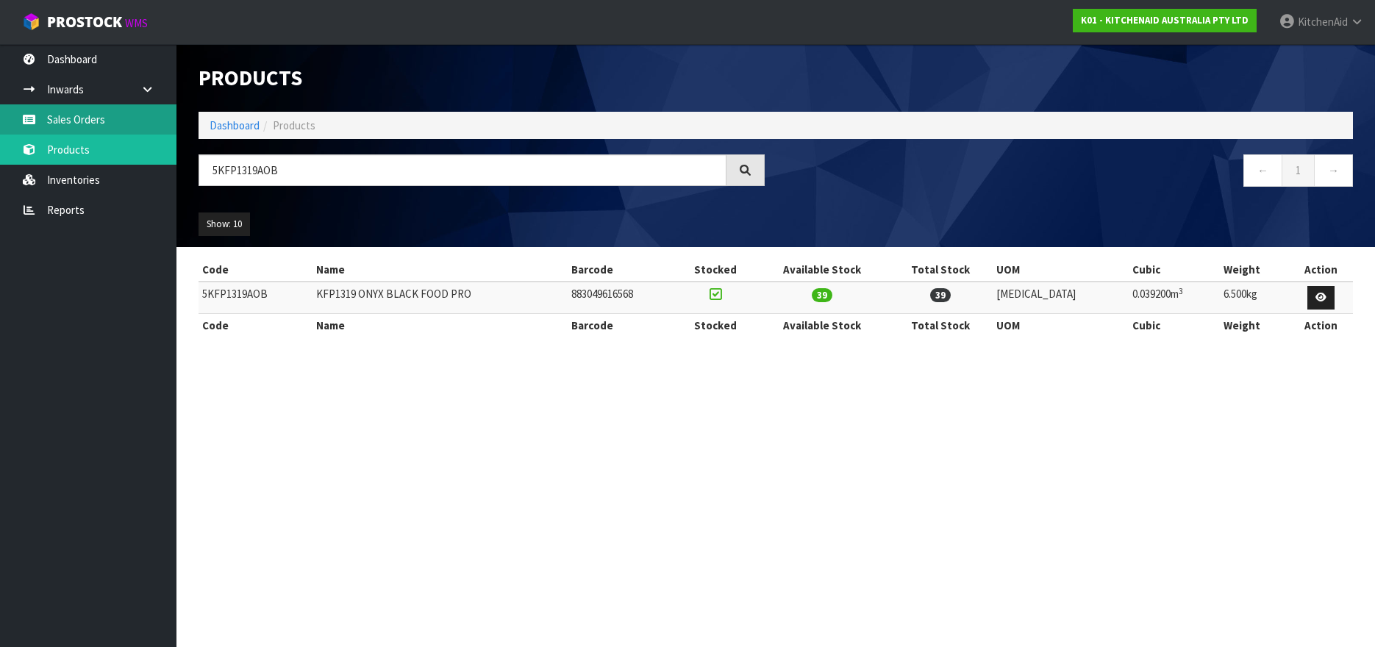
click at [81, 129] on link "Sales Orders" at bounding box center [88, 119] width 176 height 30
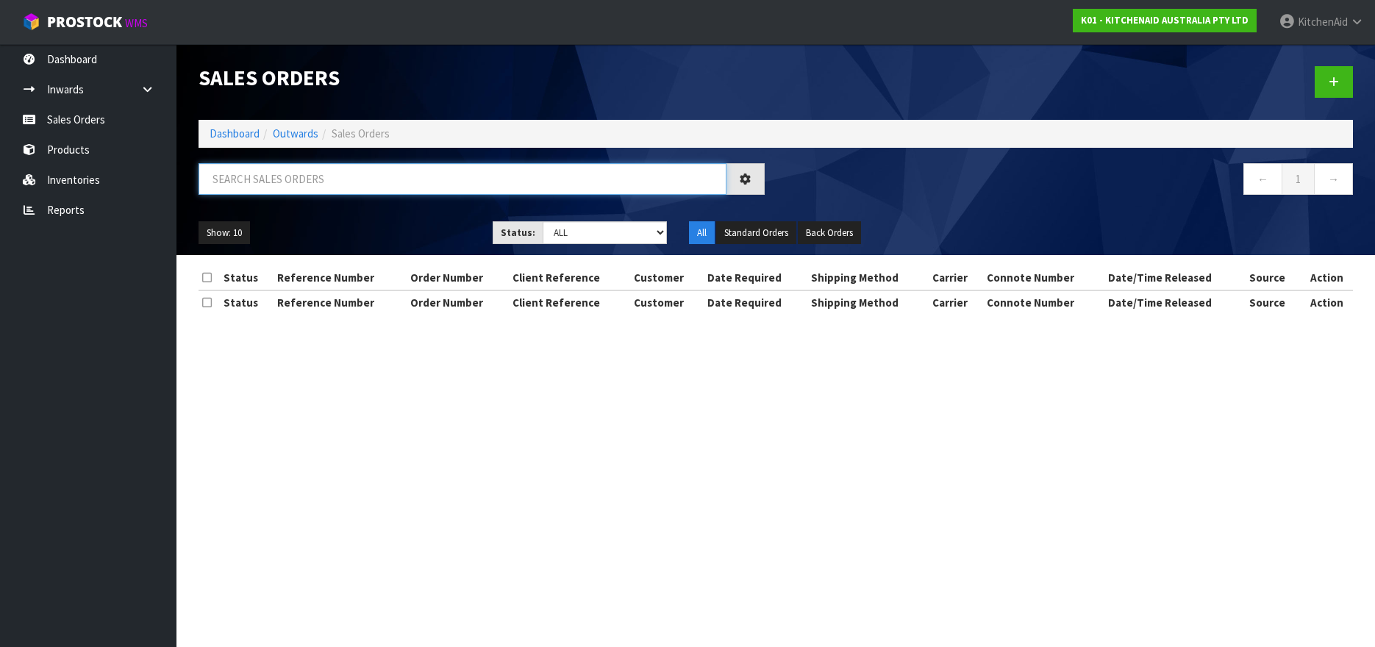
click at [240, 176] on input "text" at bounding box center [463, 179] width 528 height 32
paste input "149616"
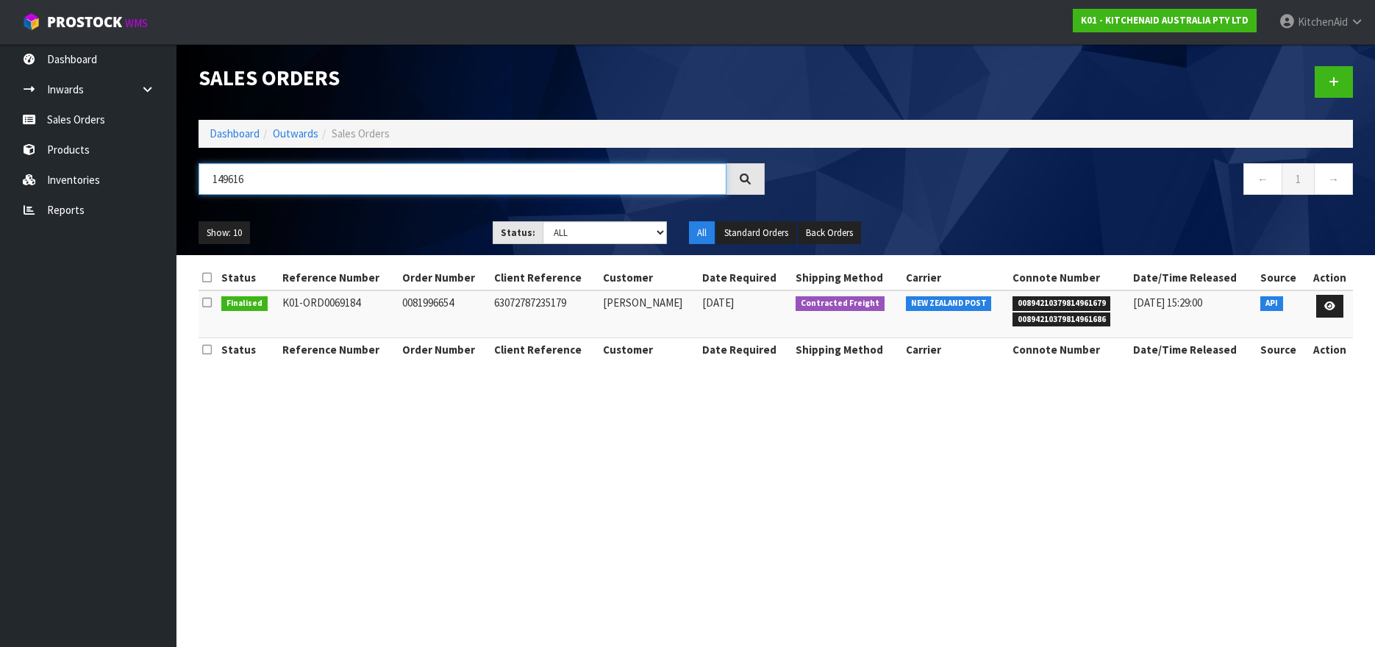
click at [229, 182] on input "149616" at bounding box center [463, 179] width 528 height 32
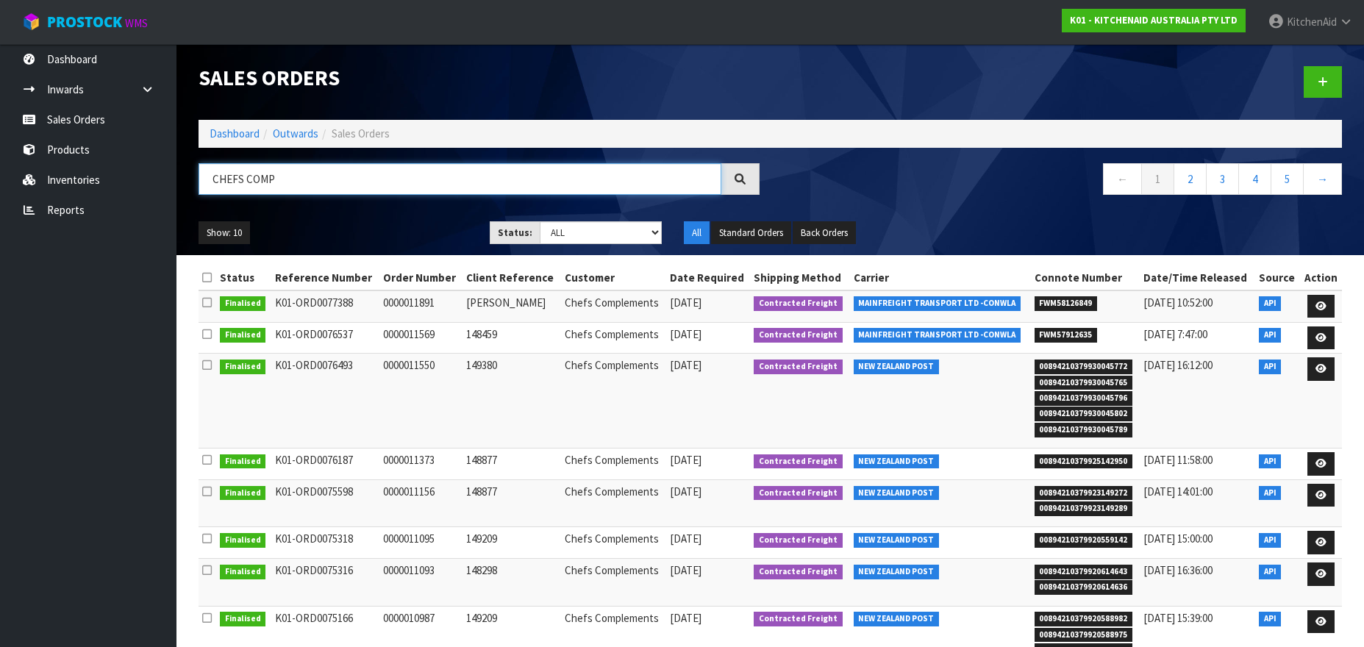
type input "CHEFS COMP"
drag, startPoint x: 286, startPoint y: 176, endPoint x: 209, endPoint y: 174, distance: 77.2
click at [209, 174] on input "CHEFS COMP" at bounding box center [460, 179] width 523 height 32
